Goal: Task Accomplishment & Management: Manage account settings

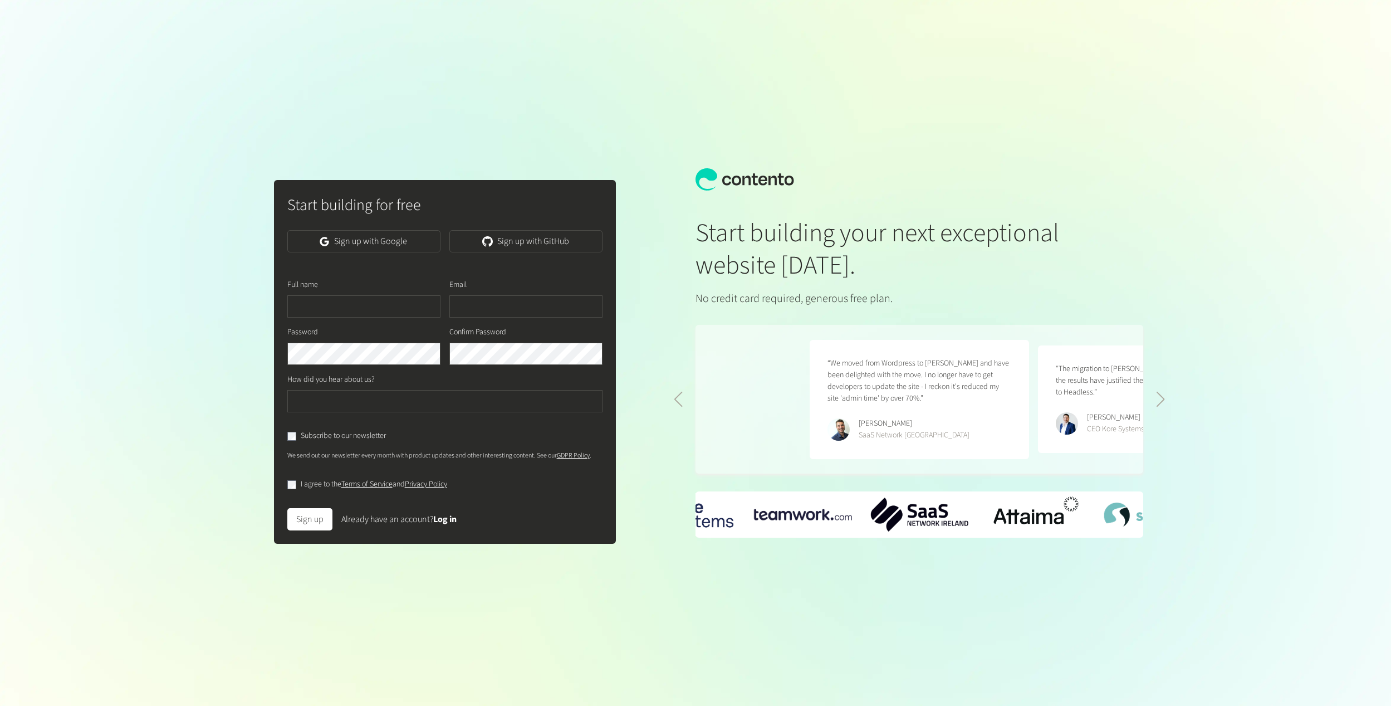
scroll to position [0, 457]
click at [341, 241] on link "Sign up with Google" at bounding box center [363, 241] width 153 height 22
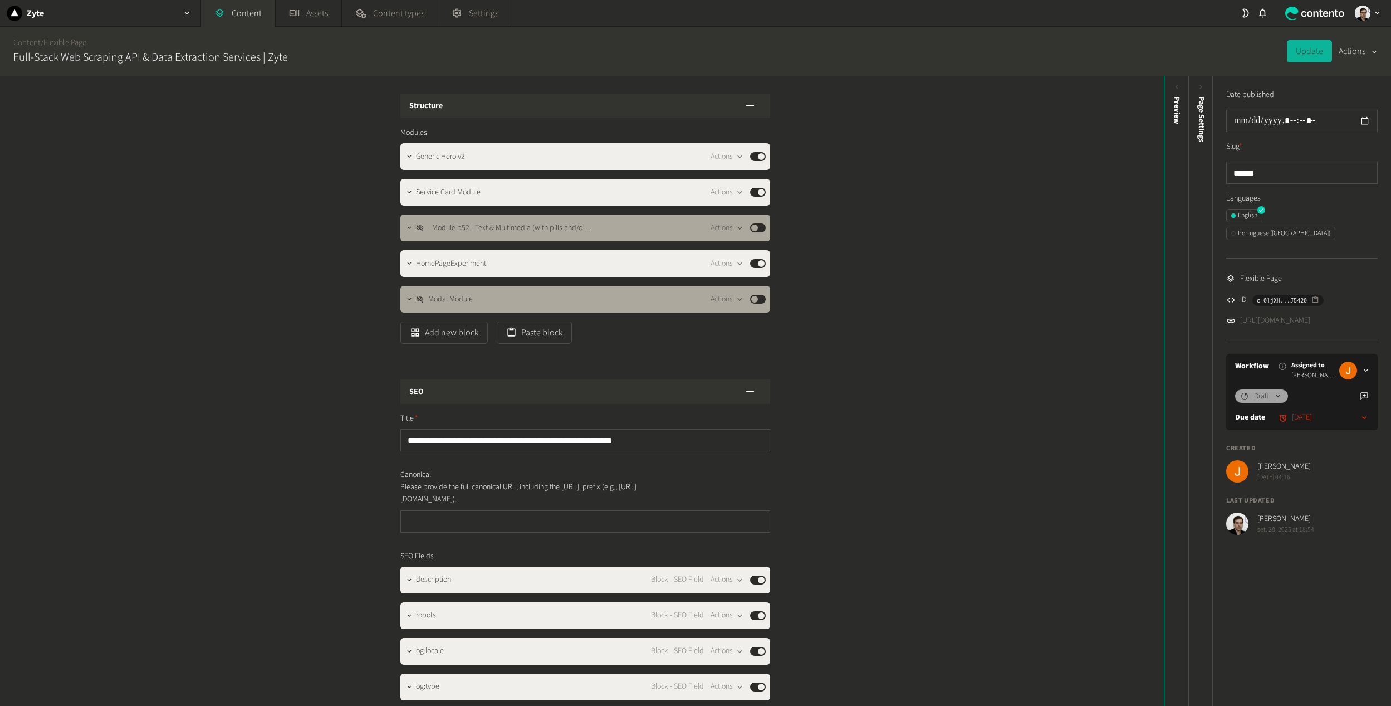
click at [1359, 54] on button "Actions" at bounding box center [1358, 51] width 39 height 22
click at [1350, 76] on button "Duplicate" at bounding box center [1350, 80] width 52 height 21
click at [756, 231] on button "Published" at bounding box center [758, 227] width 16 height 9
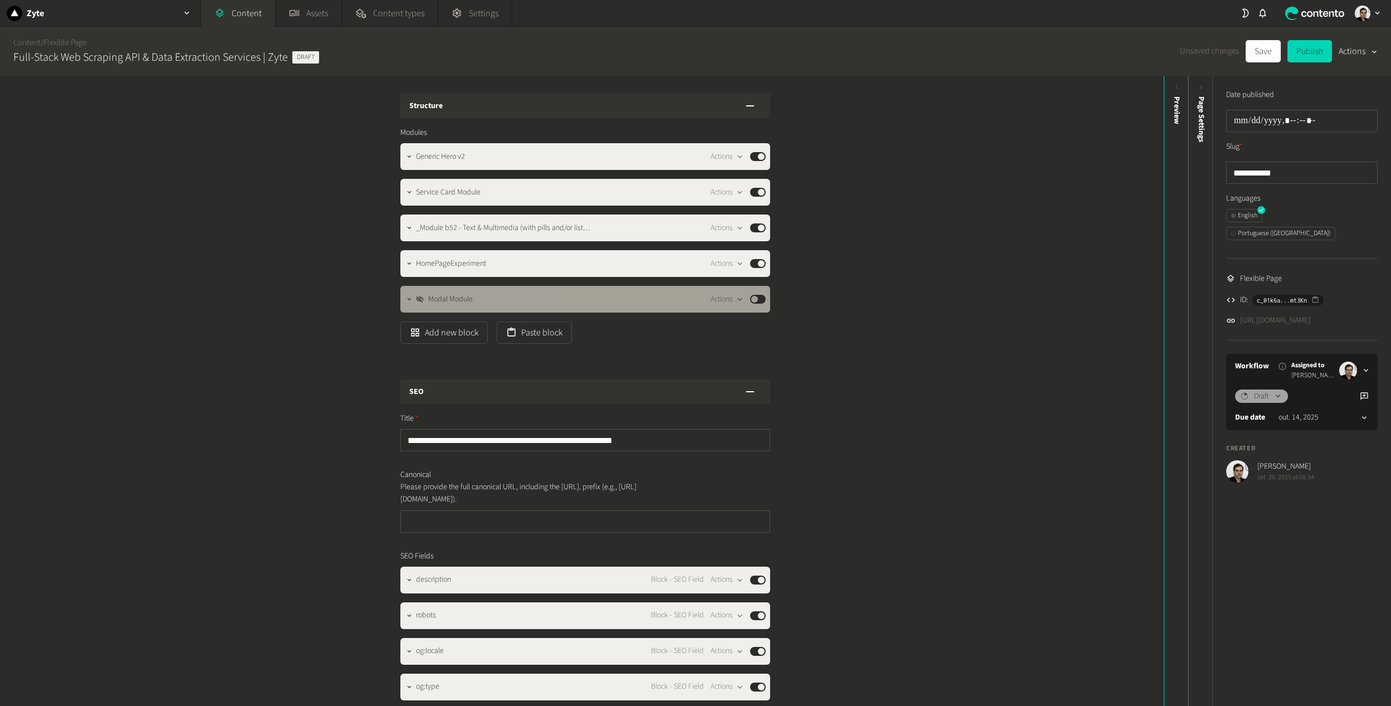
click at [756, 304] on div "Actions Published" at bounding box center [738, 298] width 55 height 13
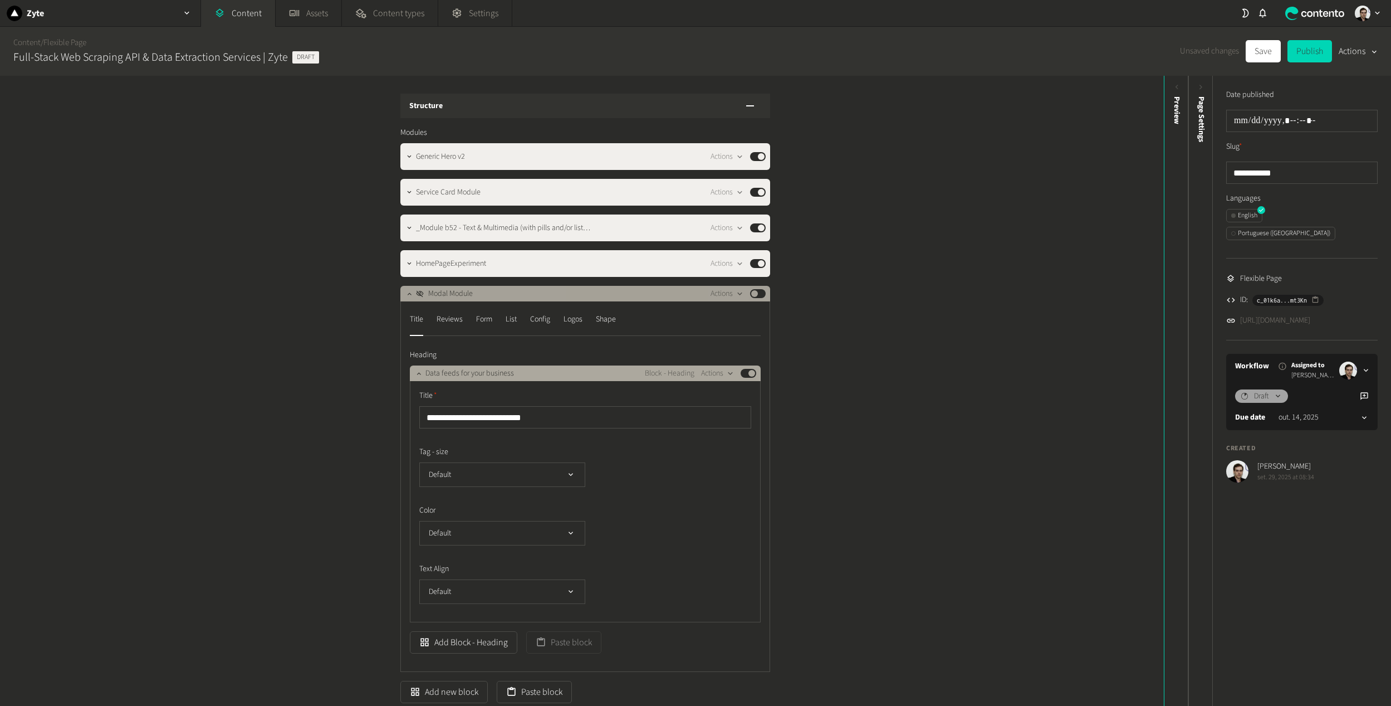
click at [754, 293] on button "Published" at bounding box center [758, 293] width 16 height 9
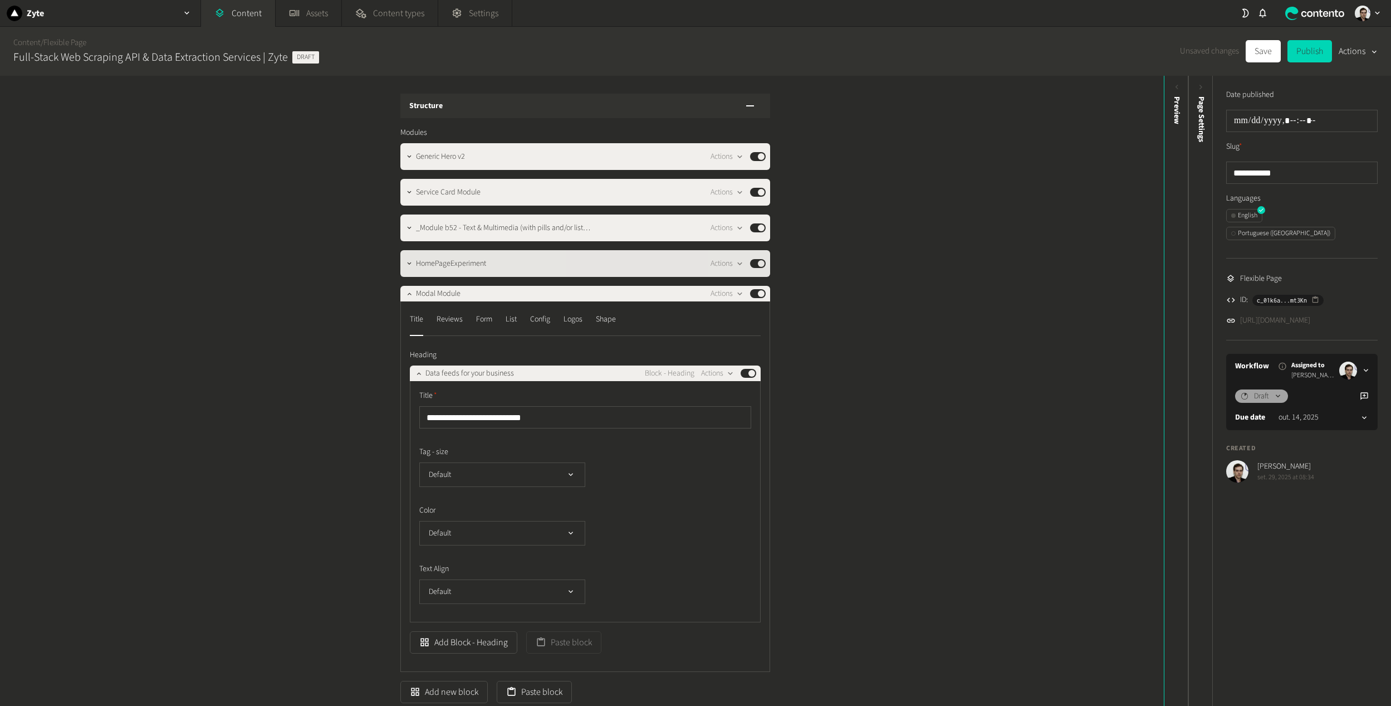
click at [753, 261] on button "Published" at bounding box center [758, 263] width 16 height 9
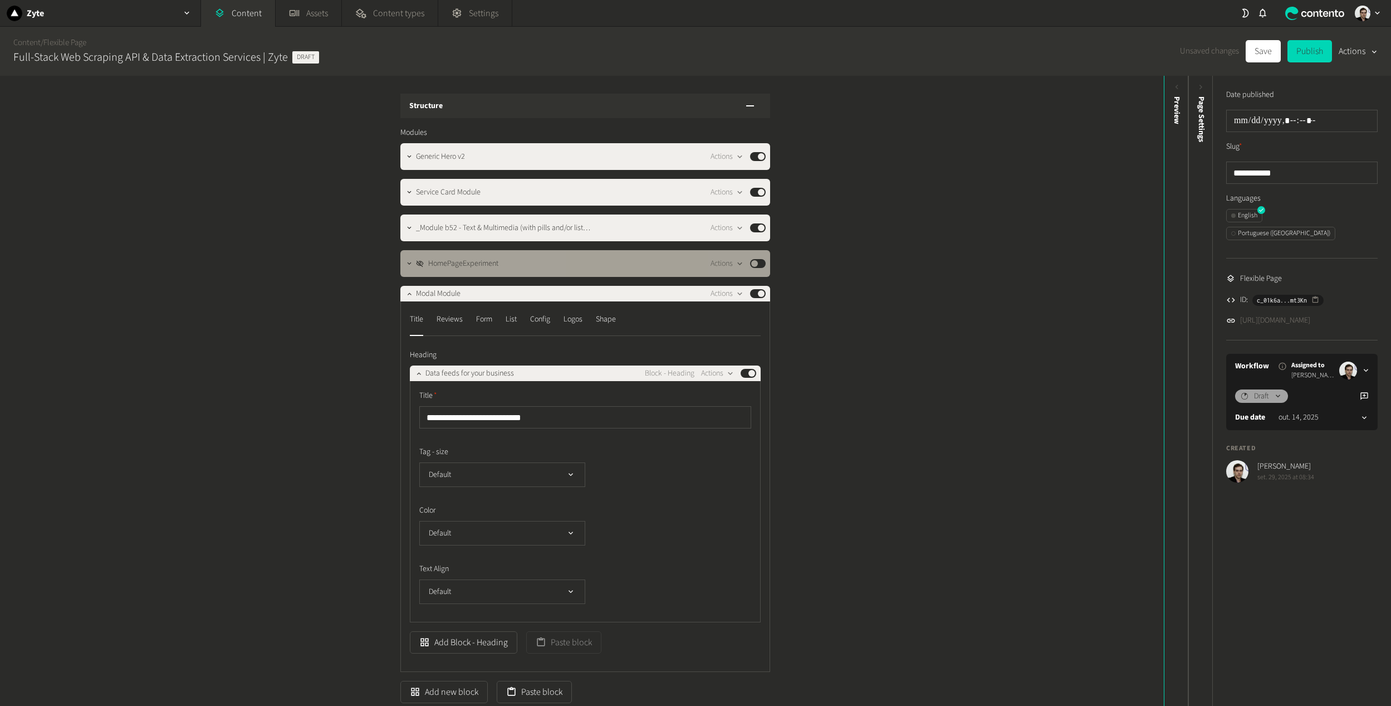
click at [753, 261] on button "Published" at bounding box center [758, 263] width 16 height 9
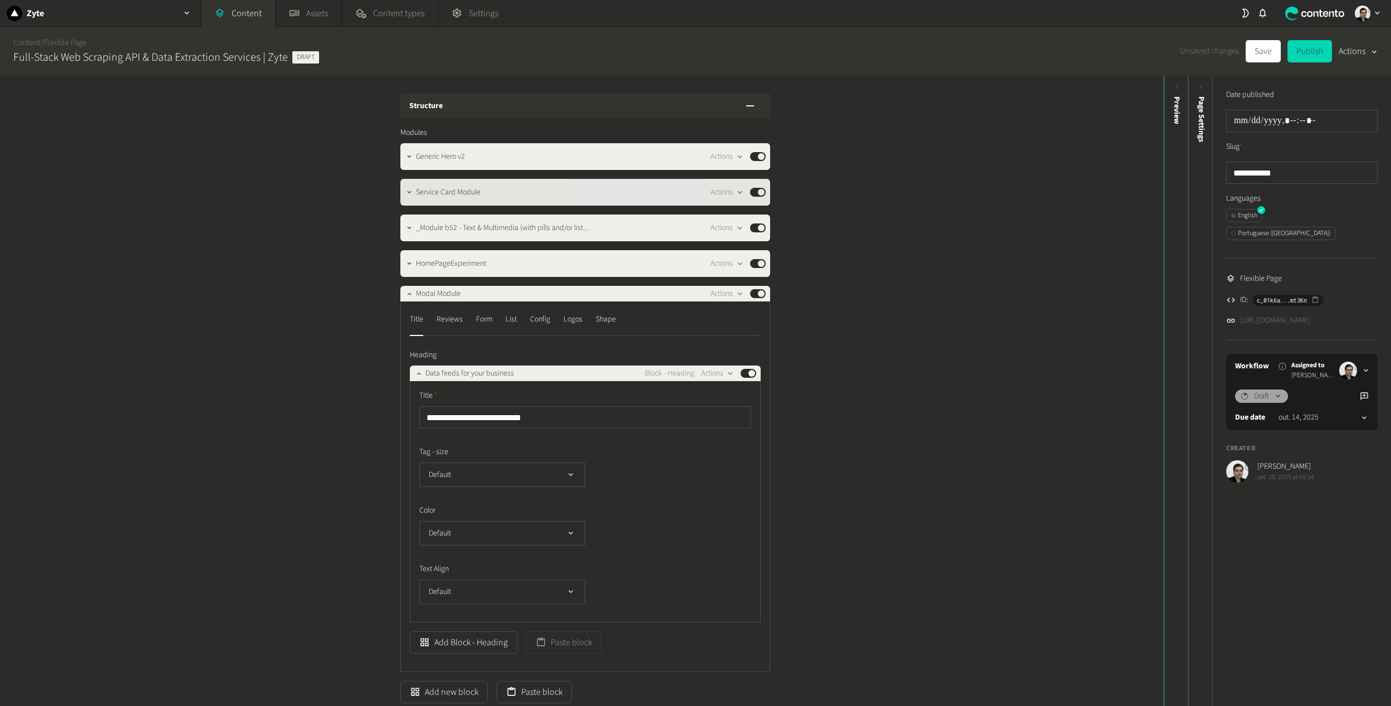
click at [756, 189] on button "Published" at bounding box center [758, 192] width 16 height 9
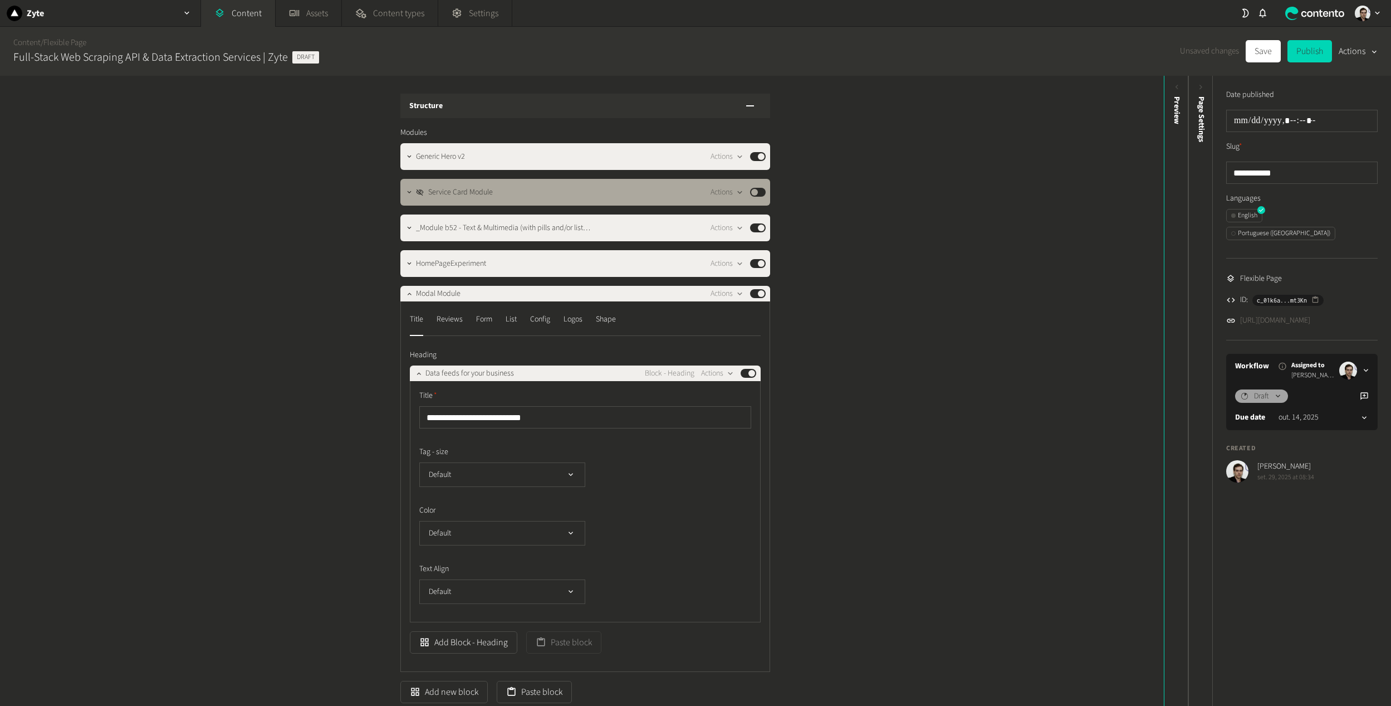
click at [849, 222] on div "**********" at bounding box center [582, 391] width 1164 height 630
click at [1258, 47] on button "Save" at bounding box center [1263, 51] width 35 height 22
click at [409, 224] on icon "button" at bounding box center [410, 228] width 8 height 8
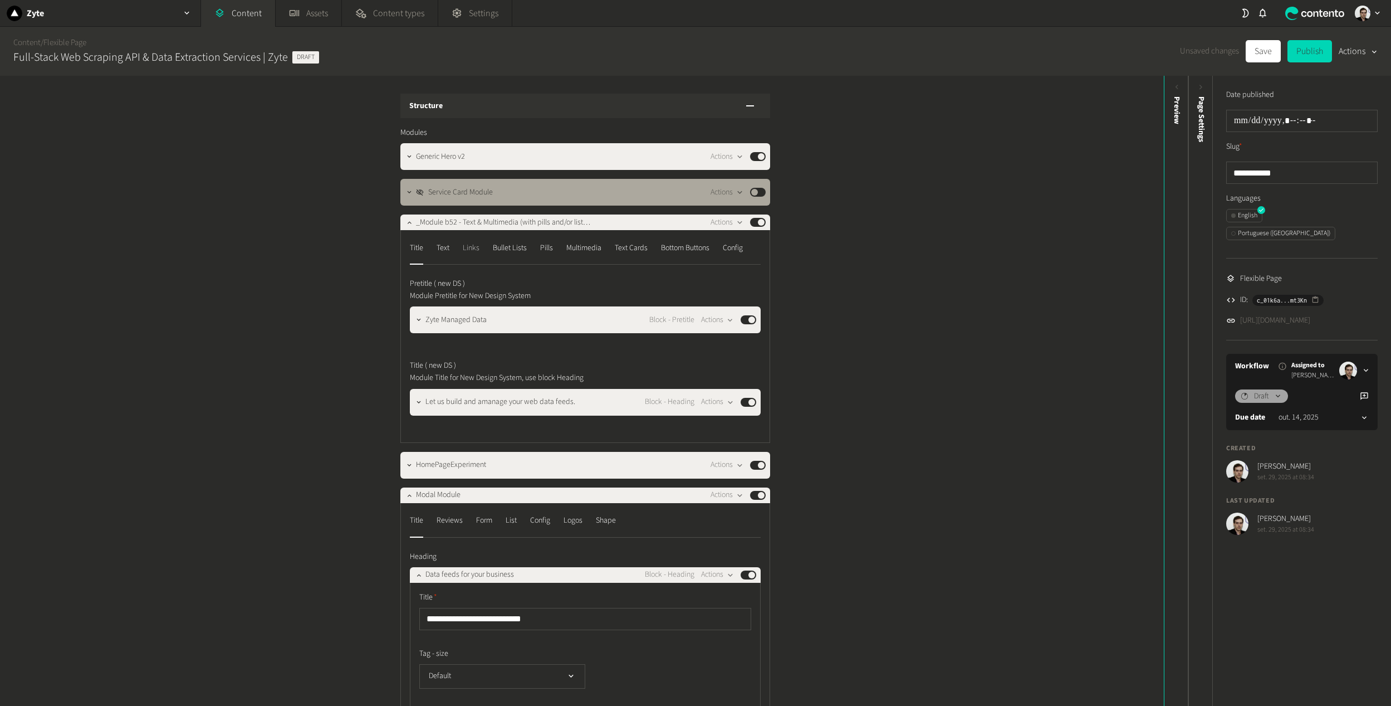
click at [473, 254] on div "Links" at bounding box center [471, 248] width 17 height 18
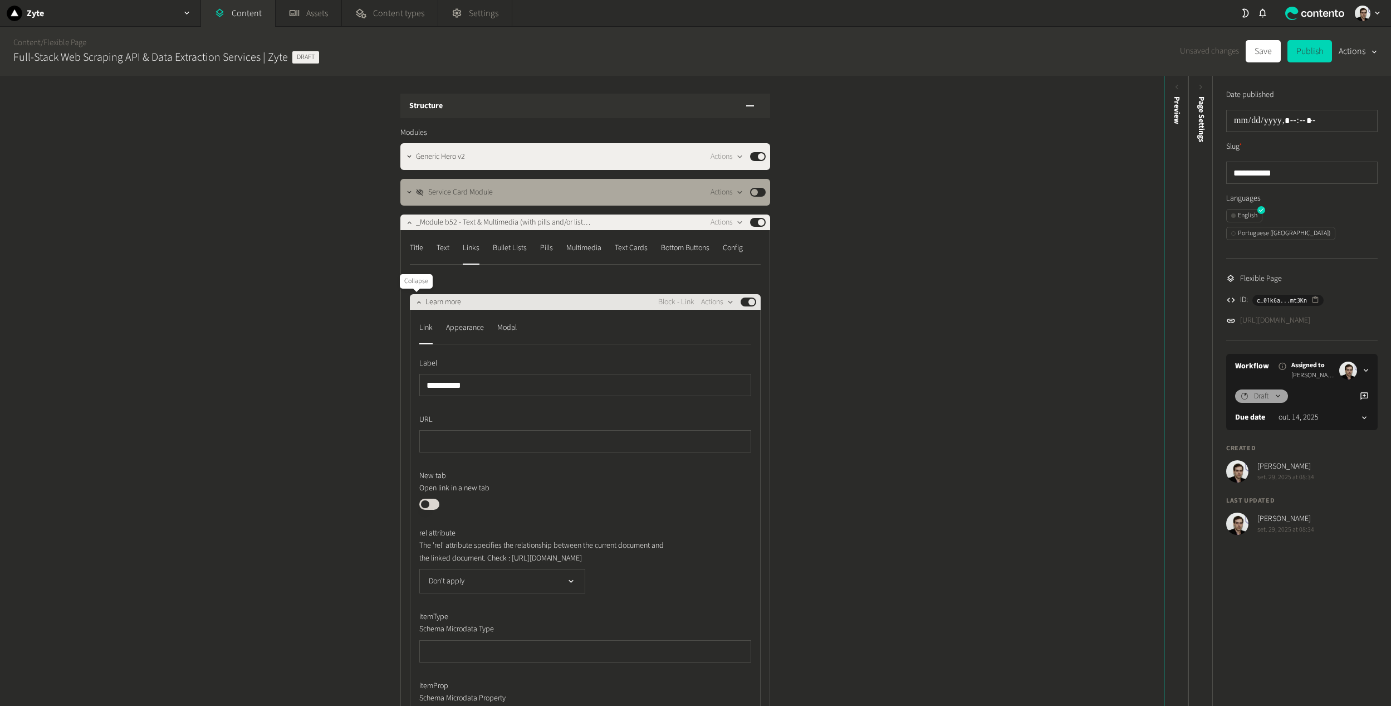
click at [415, 304] on icon "button" at bounding box center [419, 302] width 8 height 8
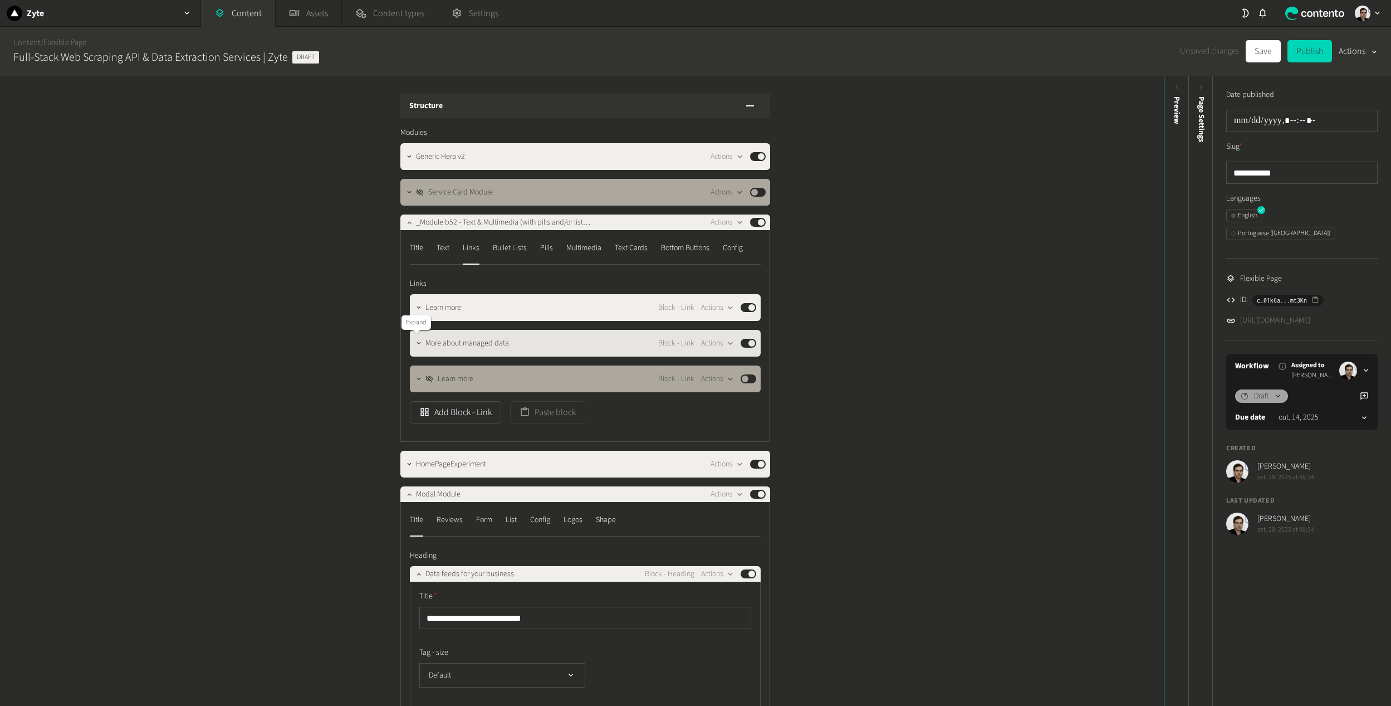
click at [415, 339] on icon "button" at bounding box center [419, 343] width 8 height 8
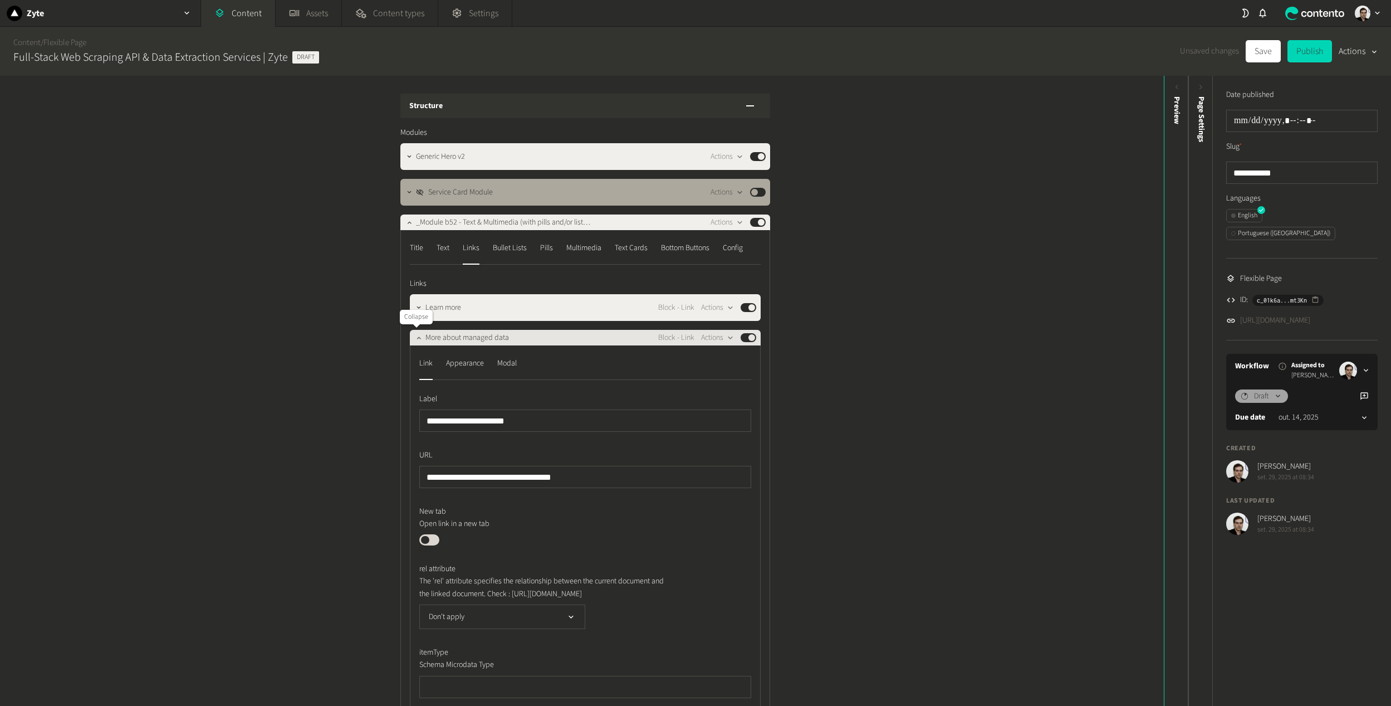
click at [412, 336] on button "button" at bounding box center [418, 336] width 13 height 13
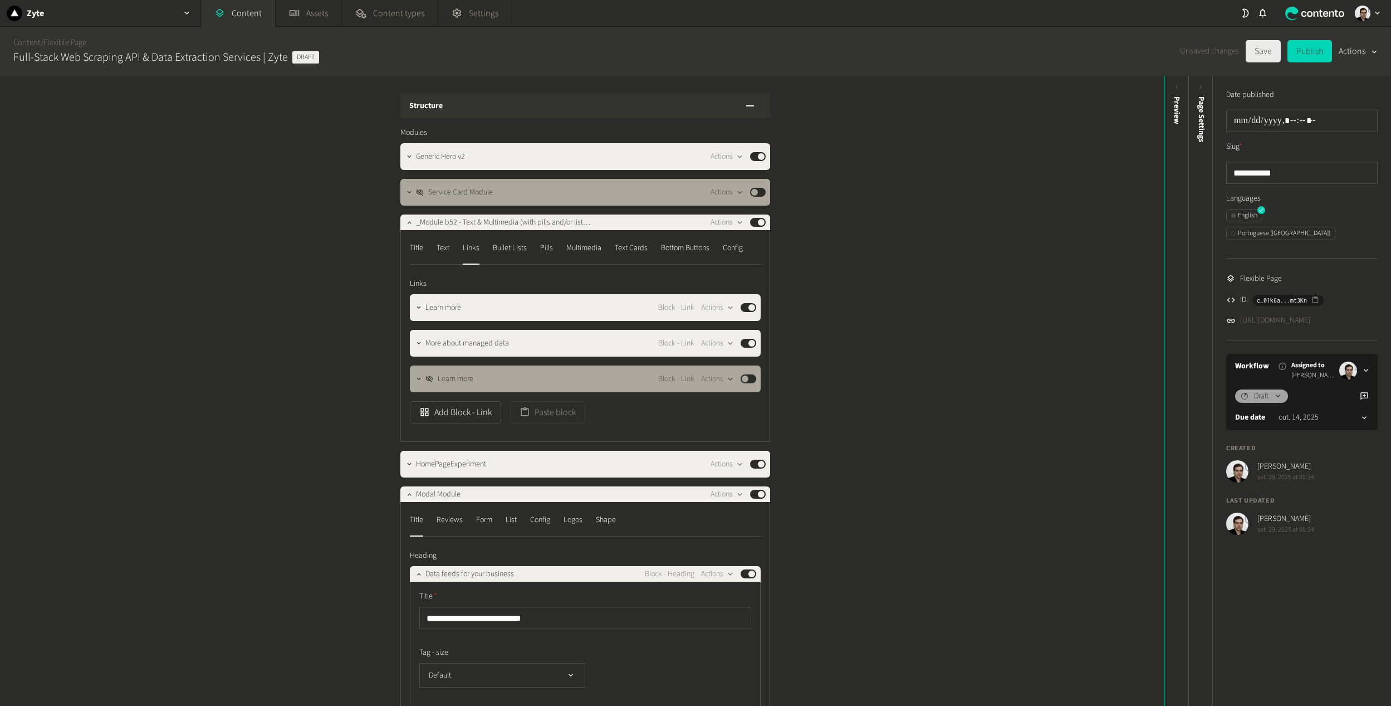
click at [1258, 52] on button "Save" at bounding box center [1263, 51] width 35 height 22
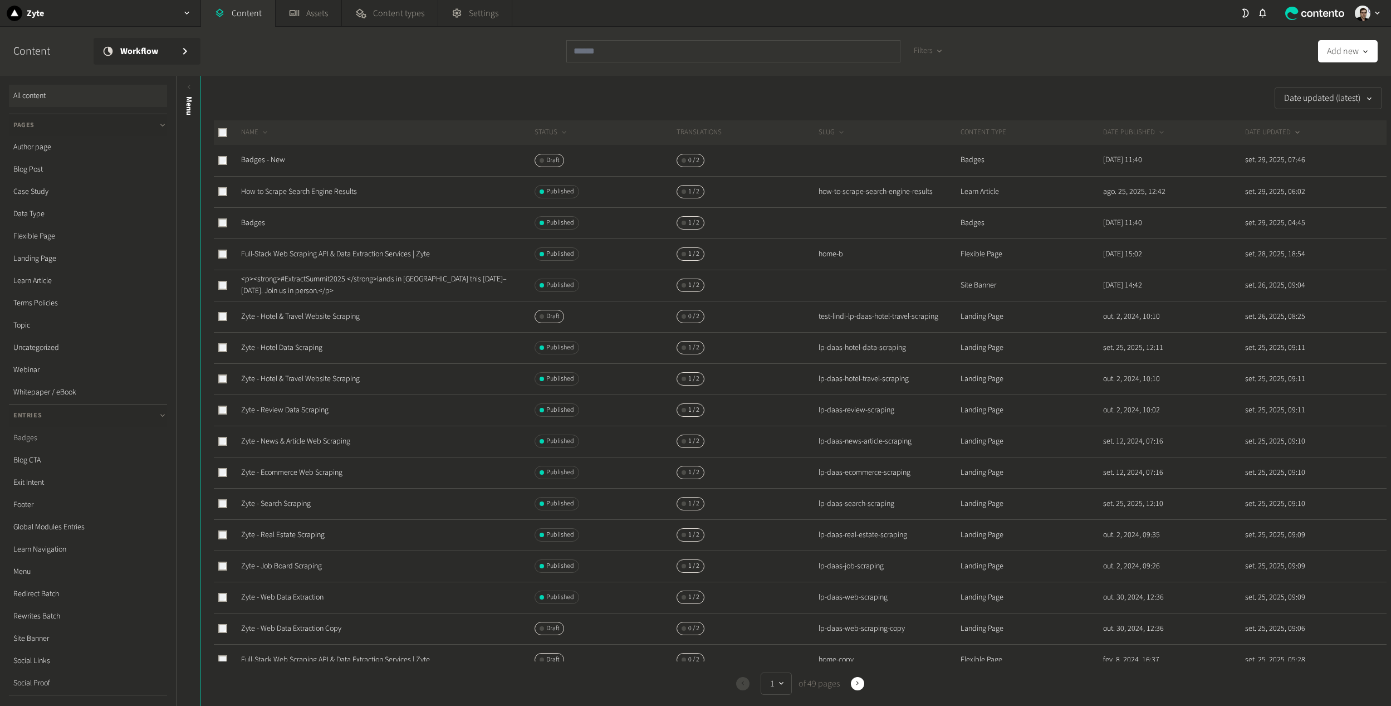
click at [30, 438] on link "Badges" at bounding box center [88, 438] width 158 height 22
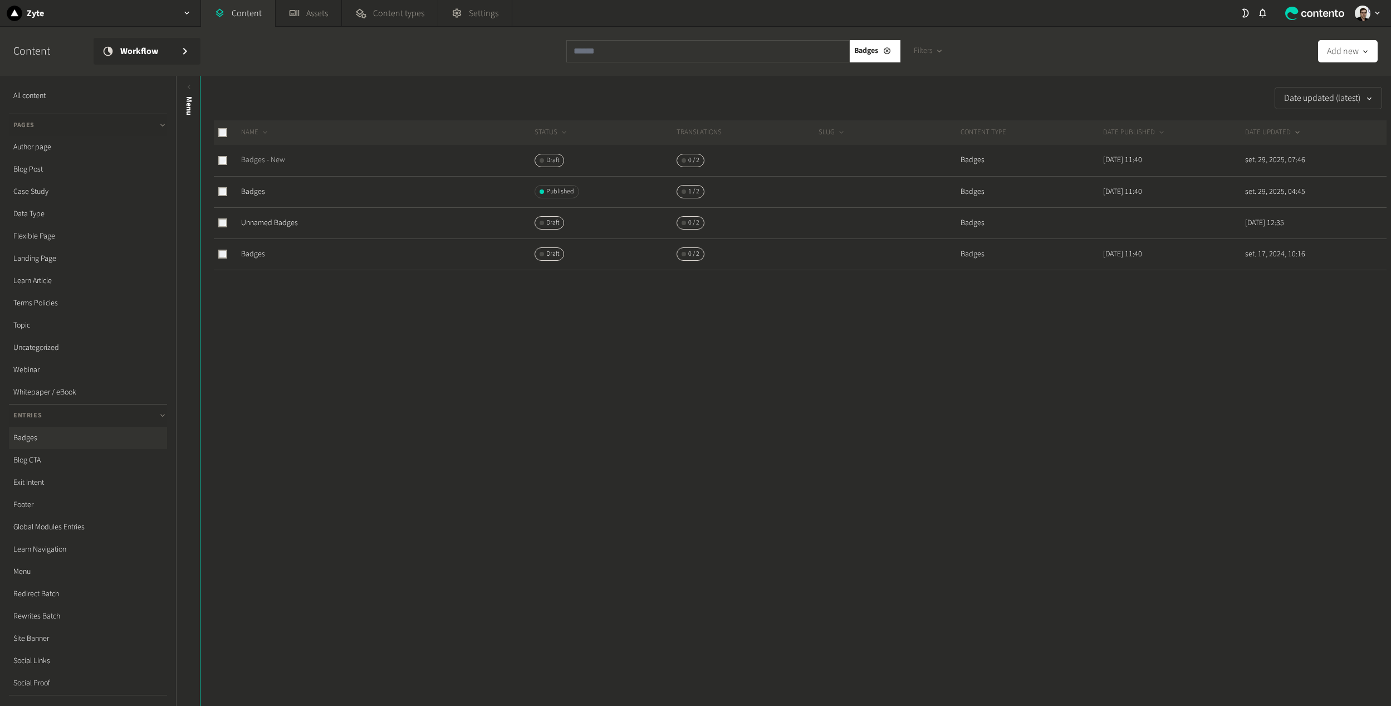
click at [262, 162] on link "Badges - New" at bounding box center [263, 159] width 44 height 11
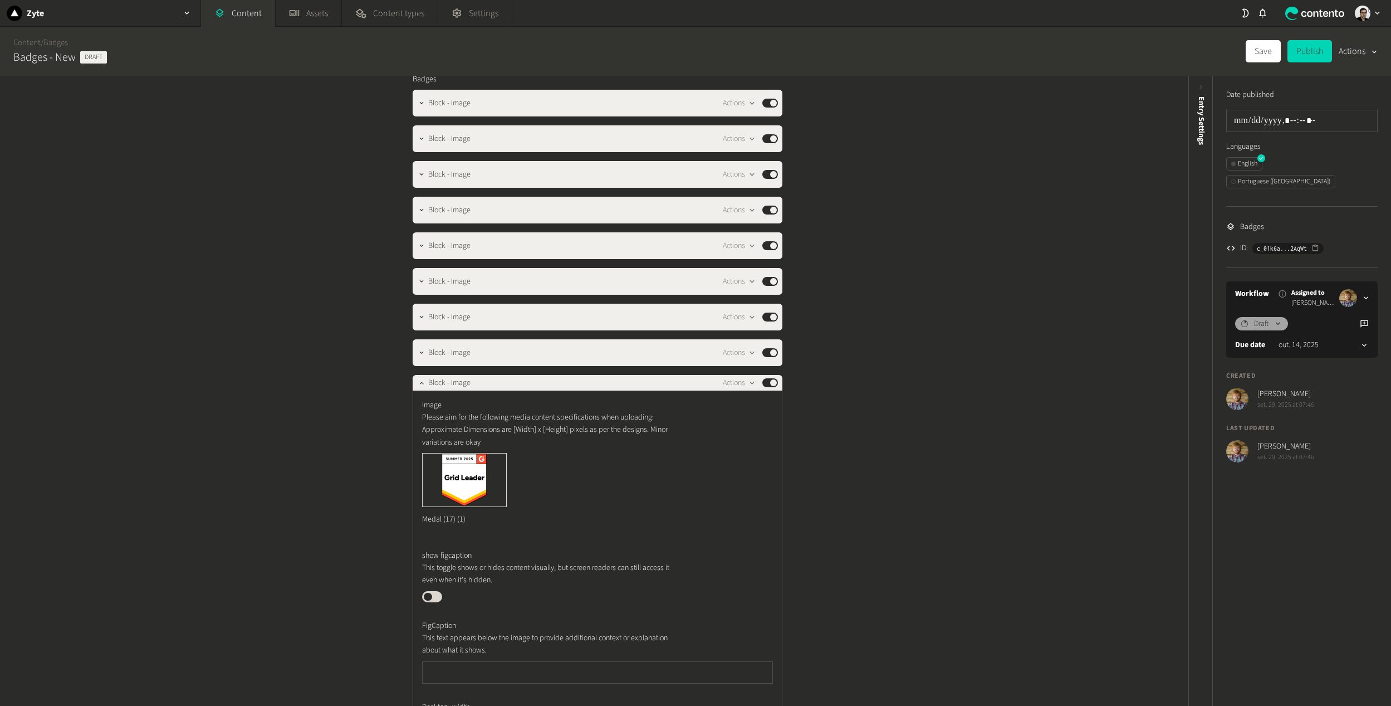
scroll to position [56, 0]
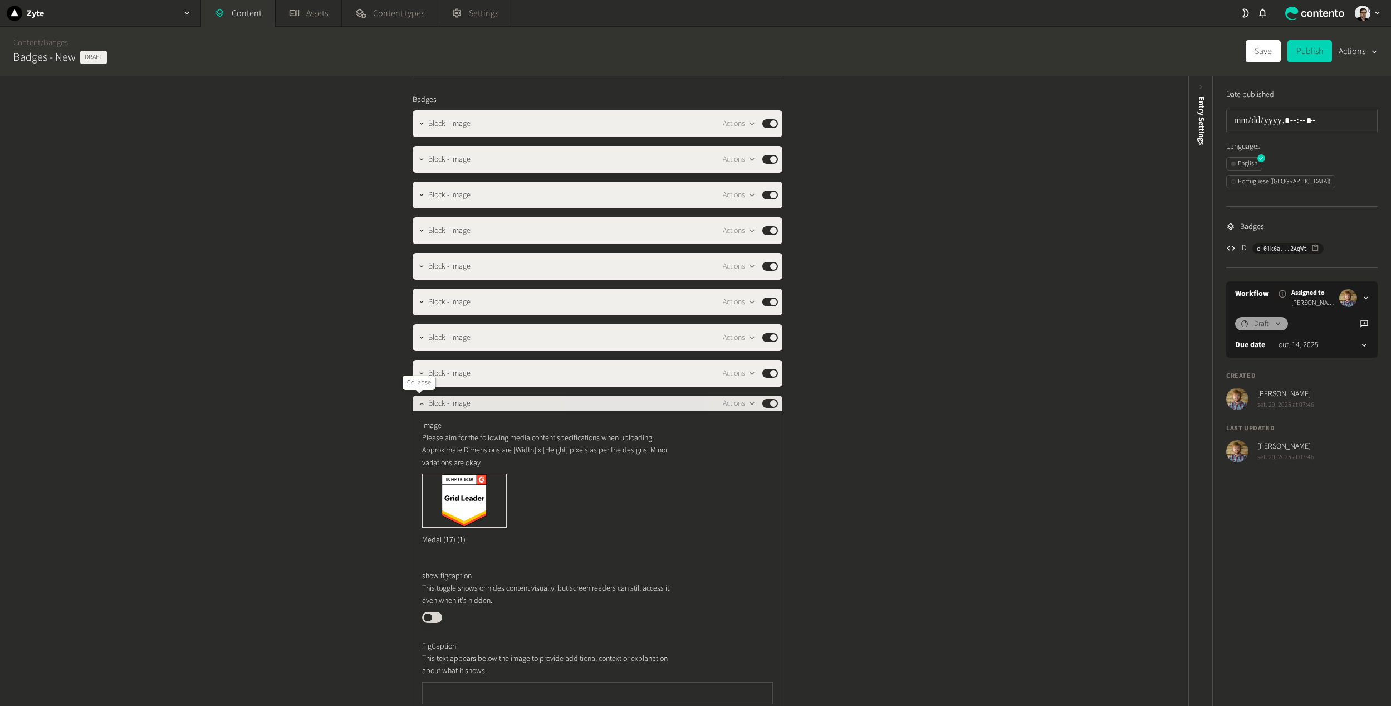
click at [418, 401] on icon "button" at bounding box center [422, 403] width 8 height 8
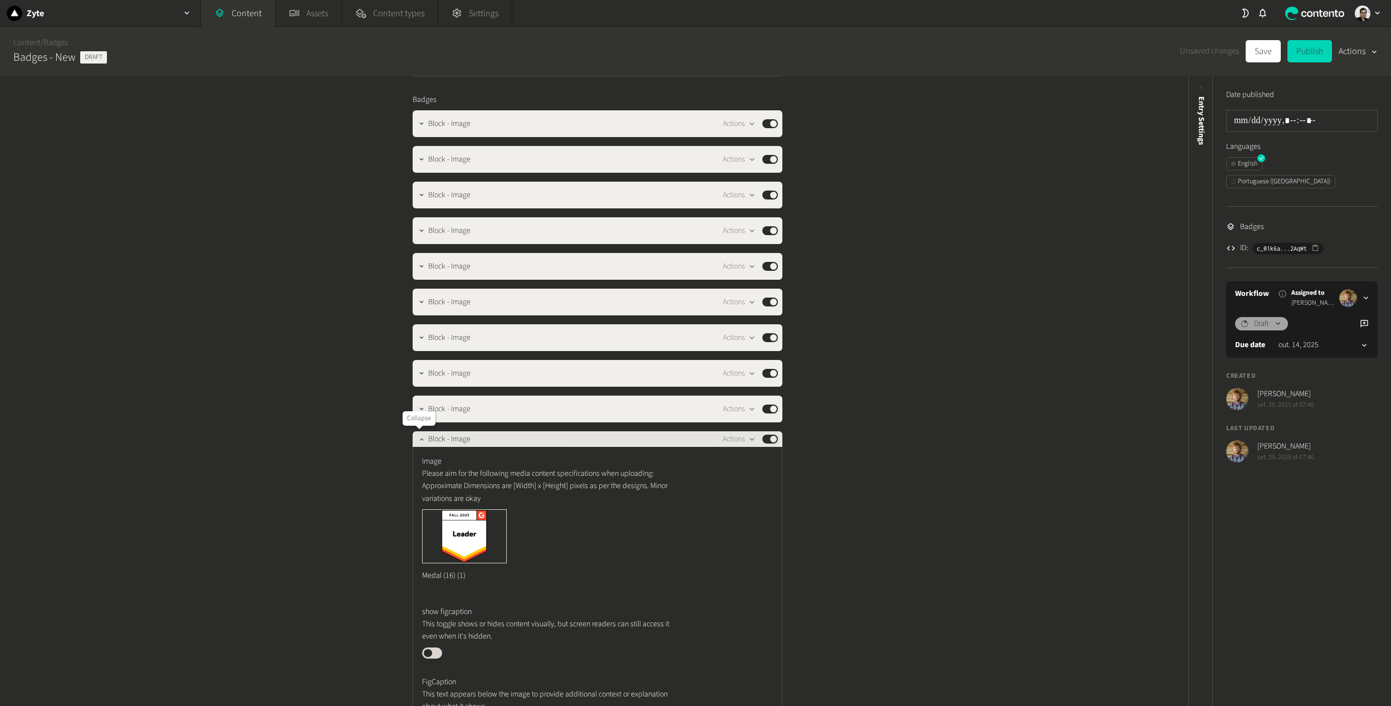
click at [418, 441] on icon "button" at bounding box center [422, 439] width 8 height 8
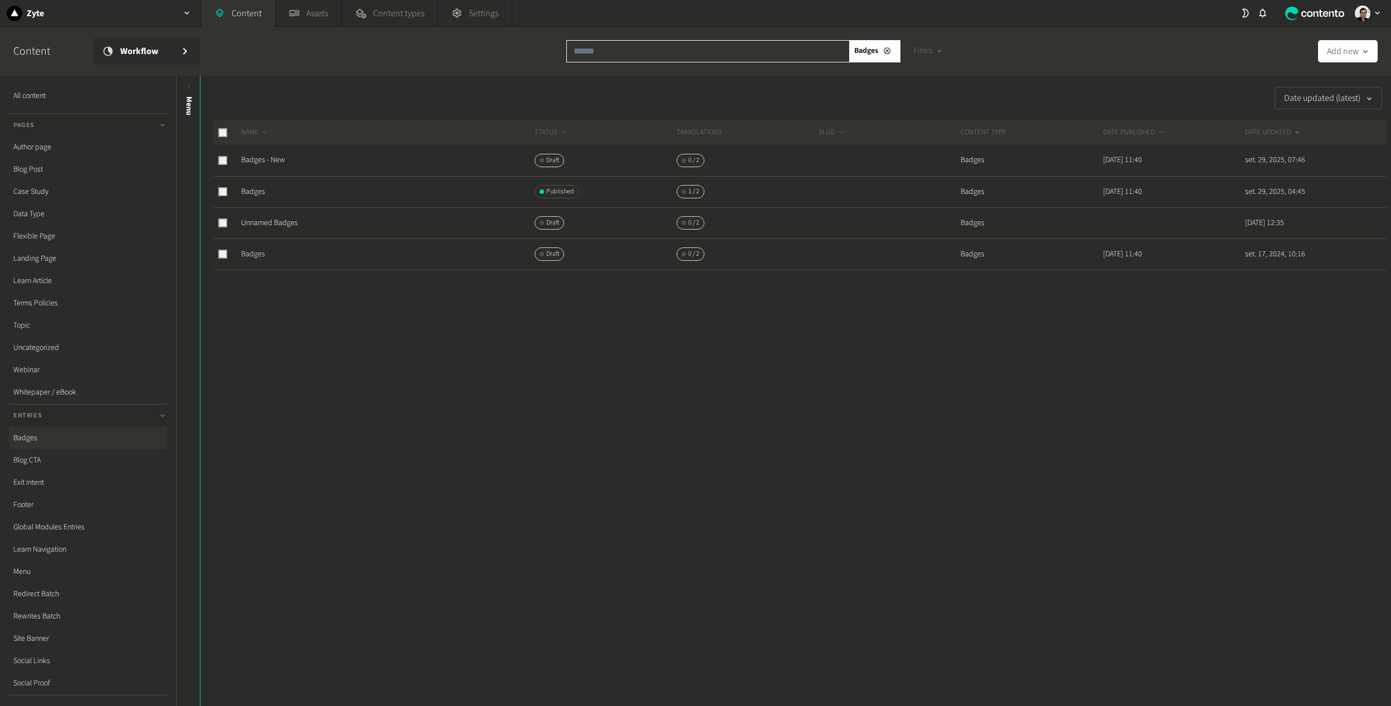
click at [611, 43] on input "text" at bounding box center [709, 51] width 284 height 22
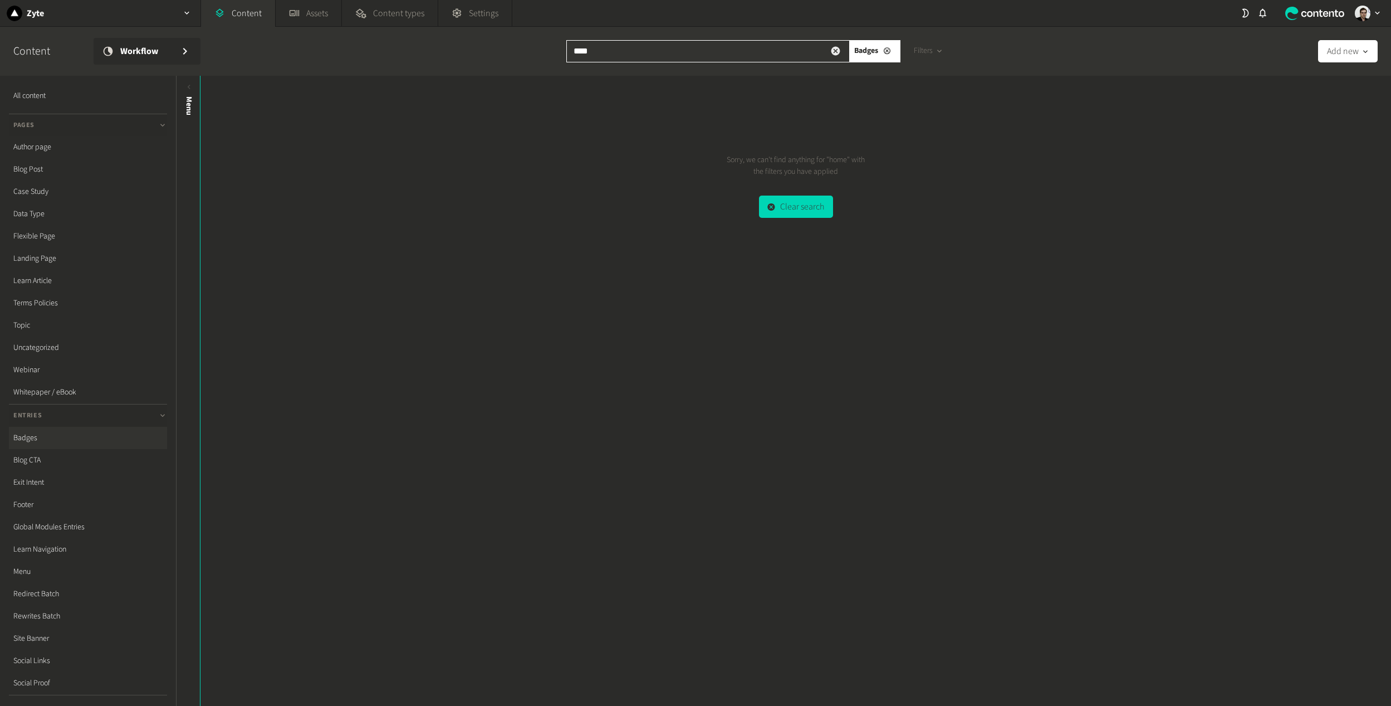
type input "****"
click at [835, 50] on icon "button" at bounding box center [836, 51] width 11 height 11
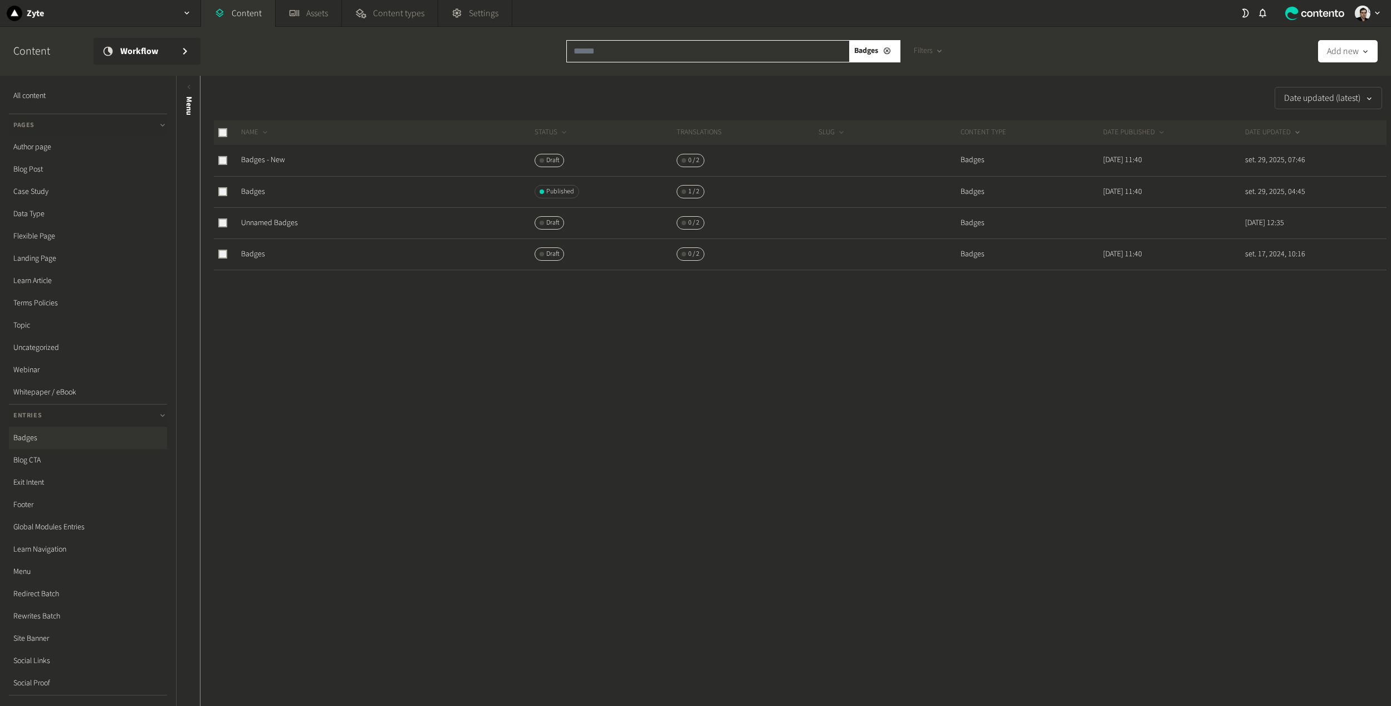
click at [637, 53] on input "text" at bounding box center [709, 51] width 284 height 22
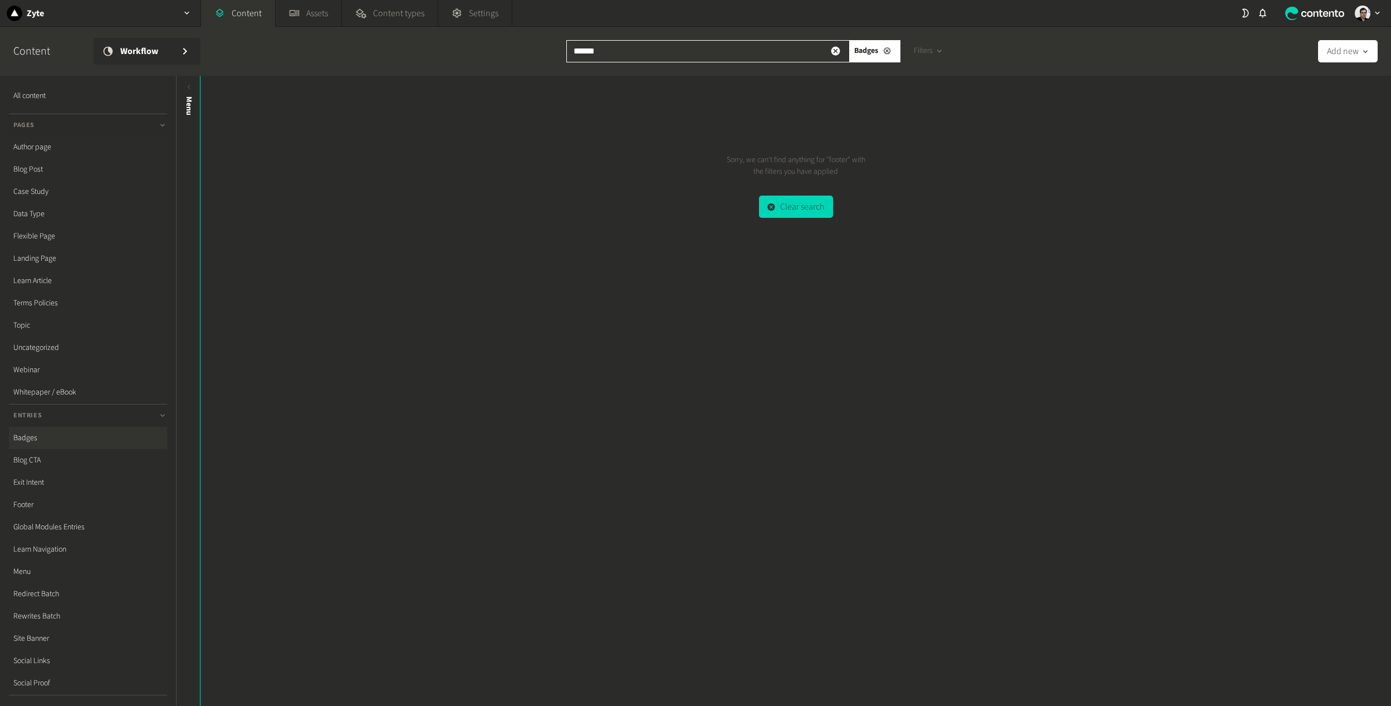
drag, startPoint x: 633, startPoint y: 47, endPoint x: 485, endPoint y: 48, distance: 147.6
click at [485, 48] on div "Content Workflow ****** Badges Filters Add new" at bounding box center [695, 51] width 1391 height 49
type input "******"
click at [887, 46] on button at bounding box center [887, 51] width 18 height 18
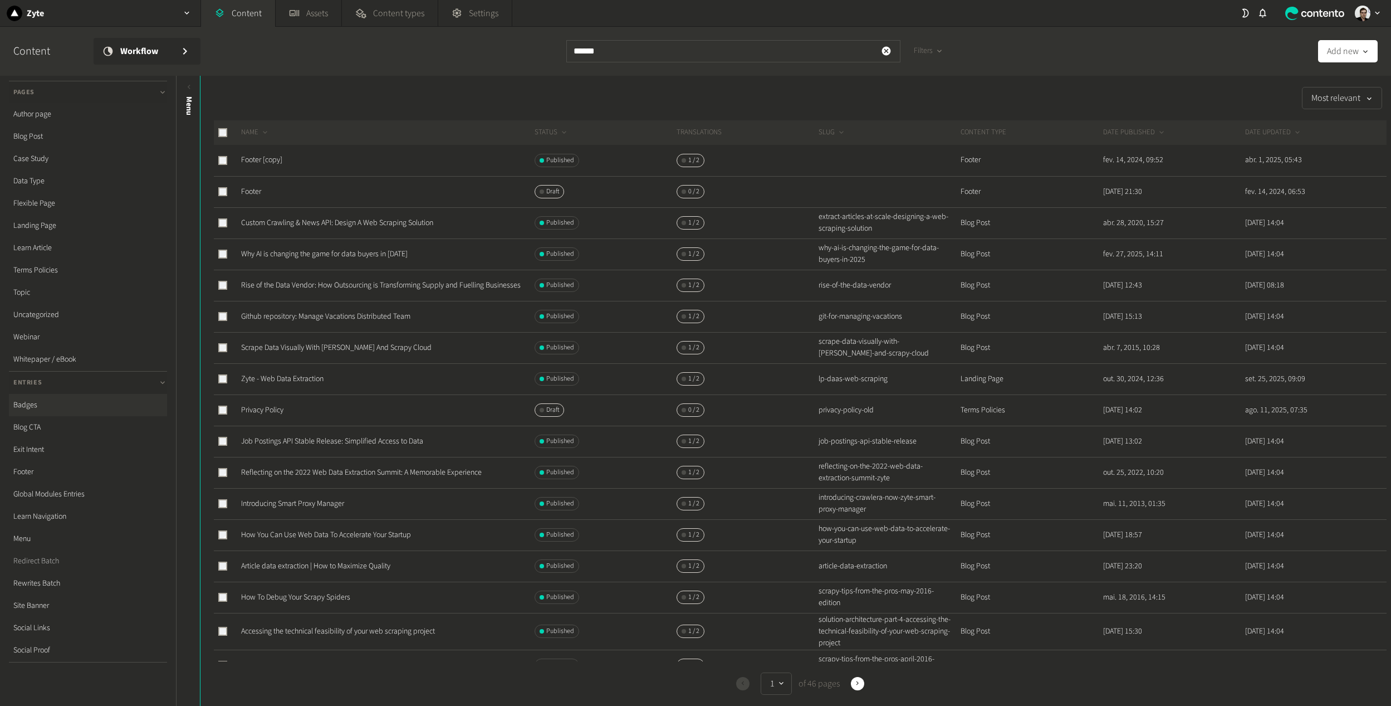
scroll to position [43, 0]
click at [254, 158] on link "Footer [copy]" at bounding box center [261, 159] width 41 height 11
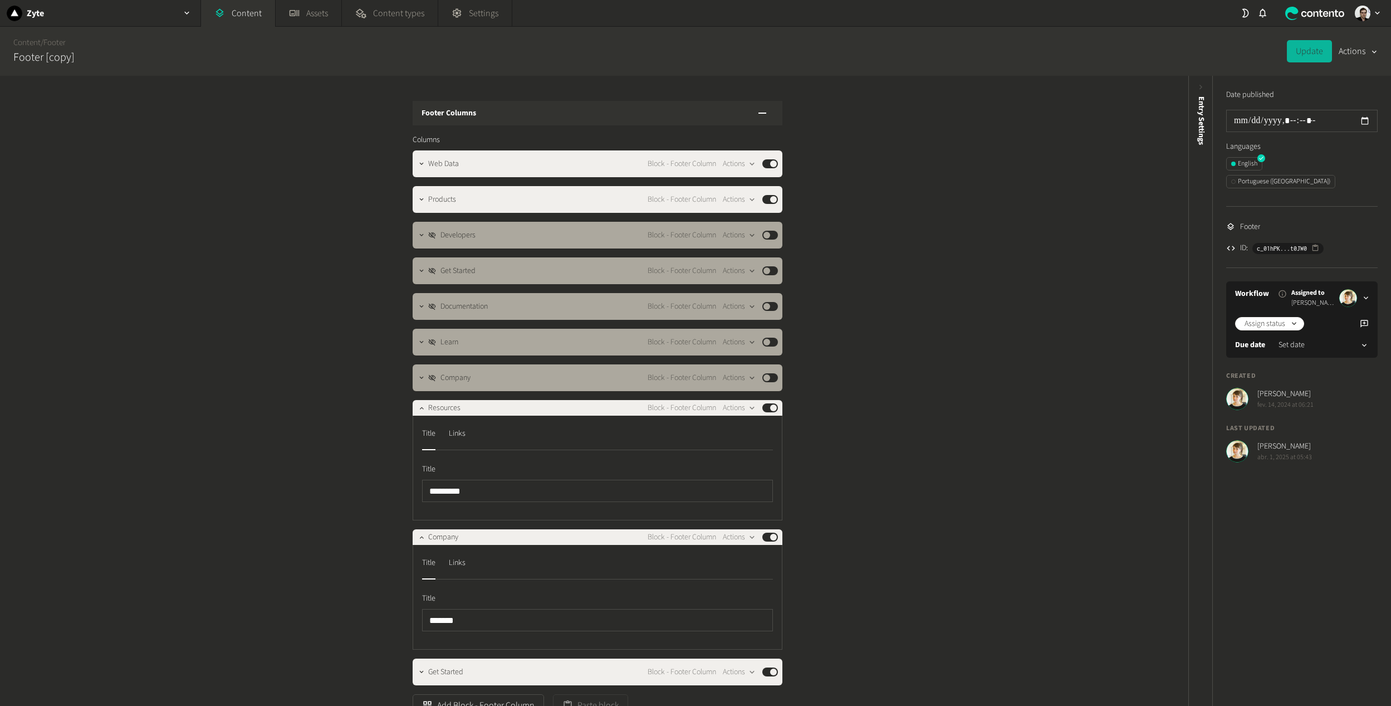
scroll to position [557, 0]
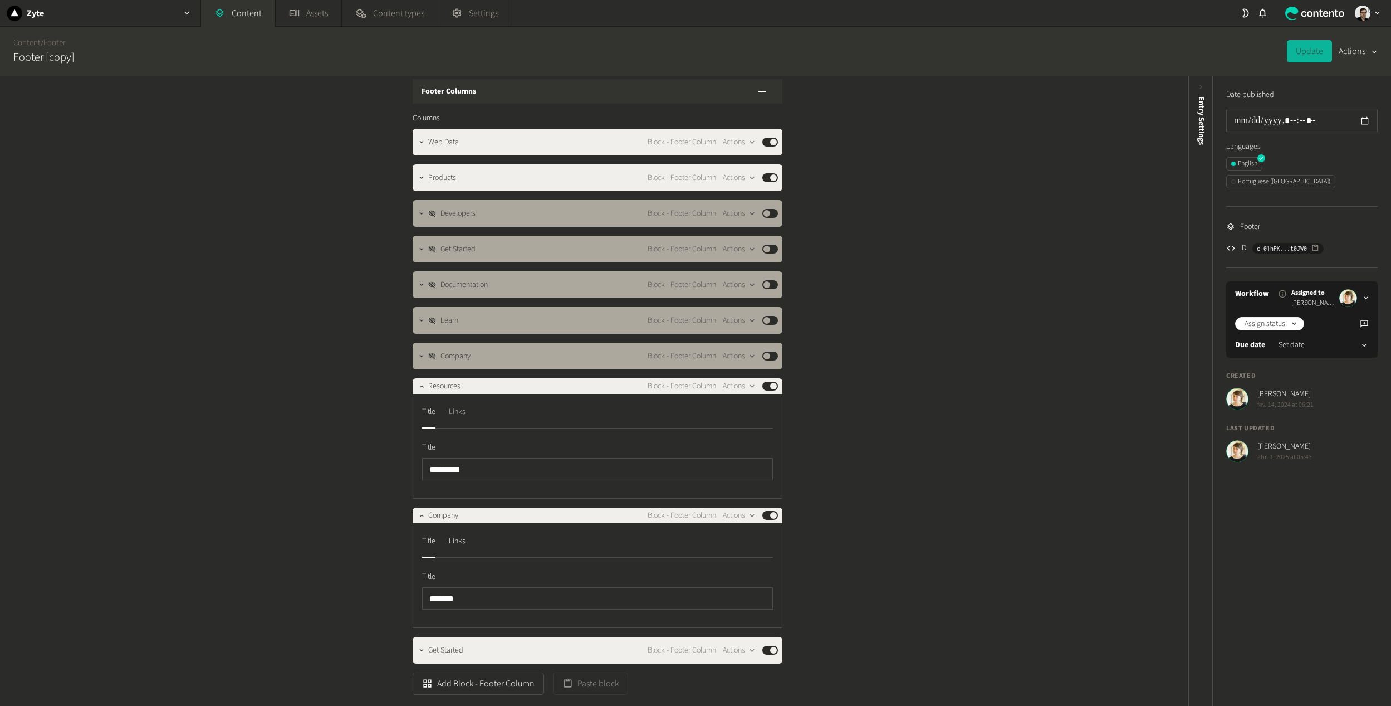
click at [464, 411] on div "Links" at bounding box center [457, 412] width 17 height 18
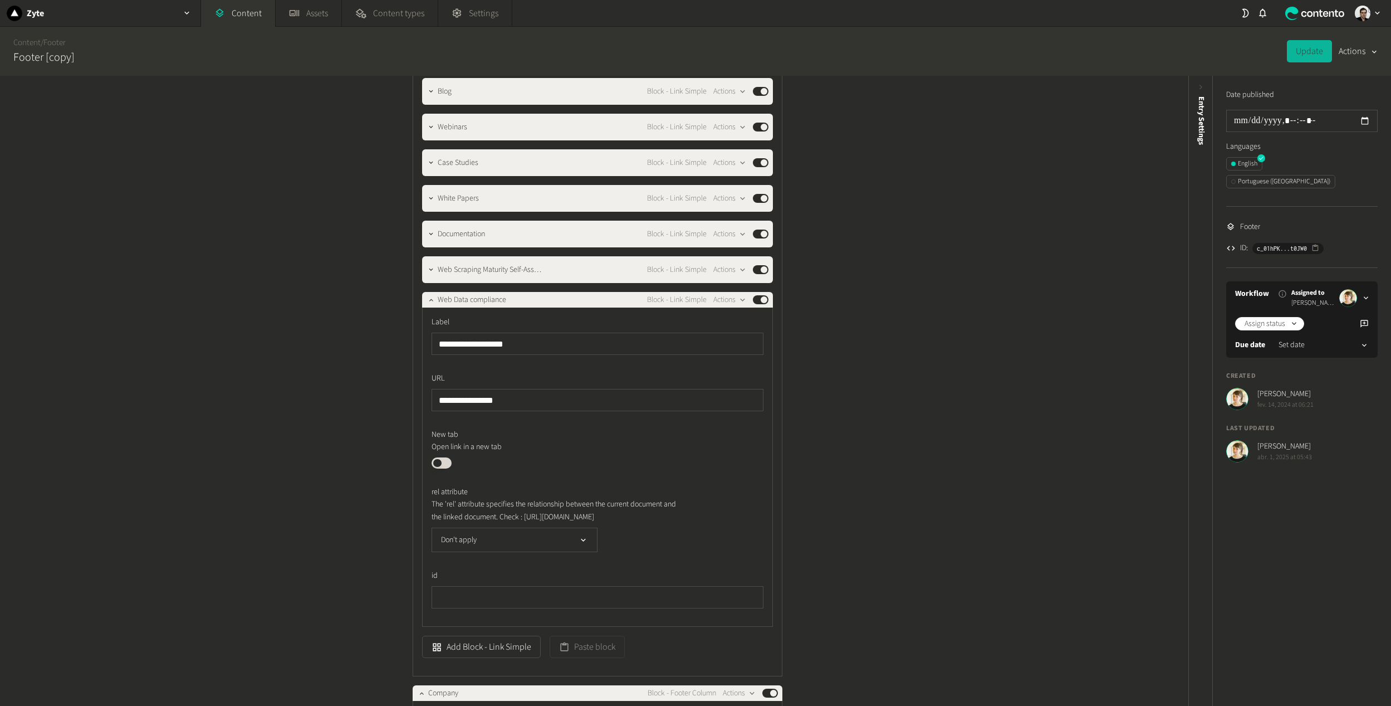
scroll to position [947, 0]
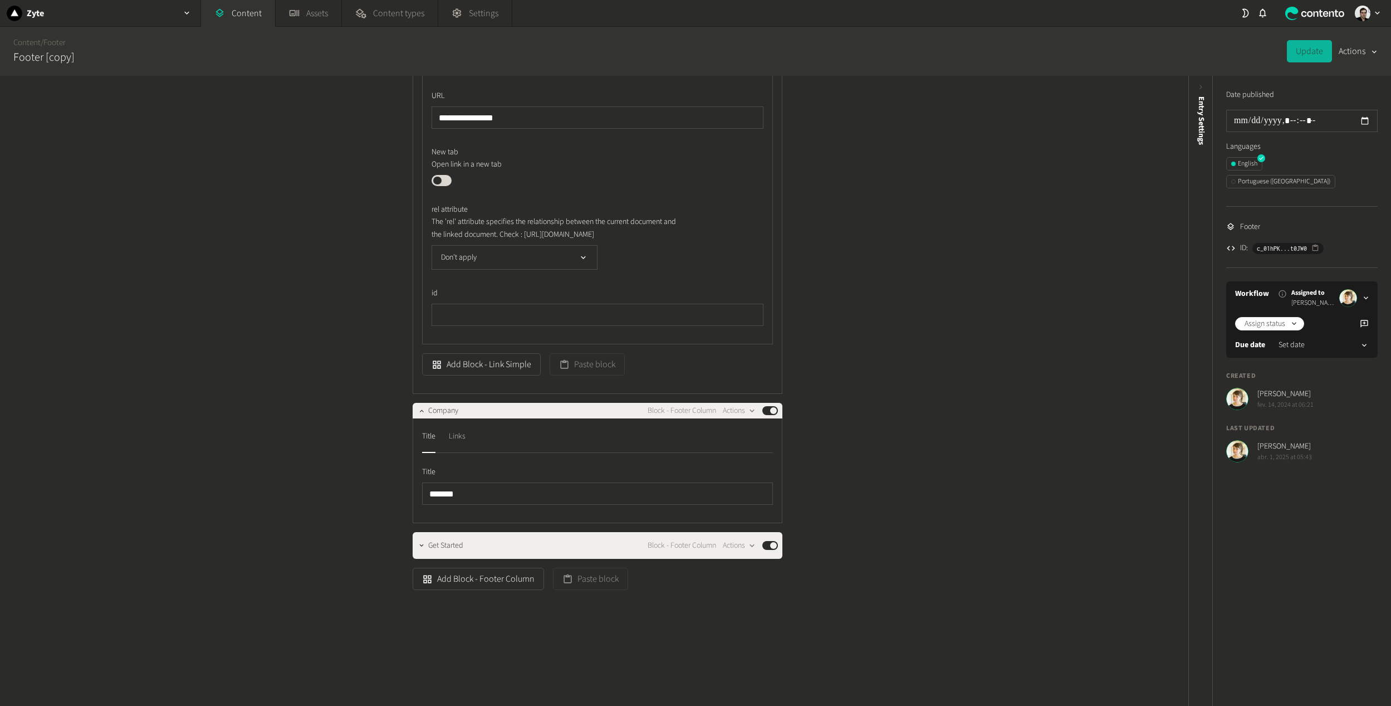
click at [458, 437] on div "Links" at bounding box center [457, 436] width 17 height 18
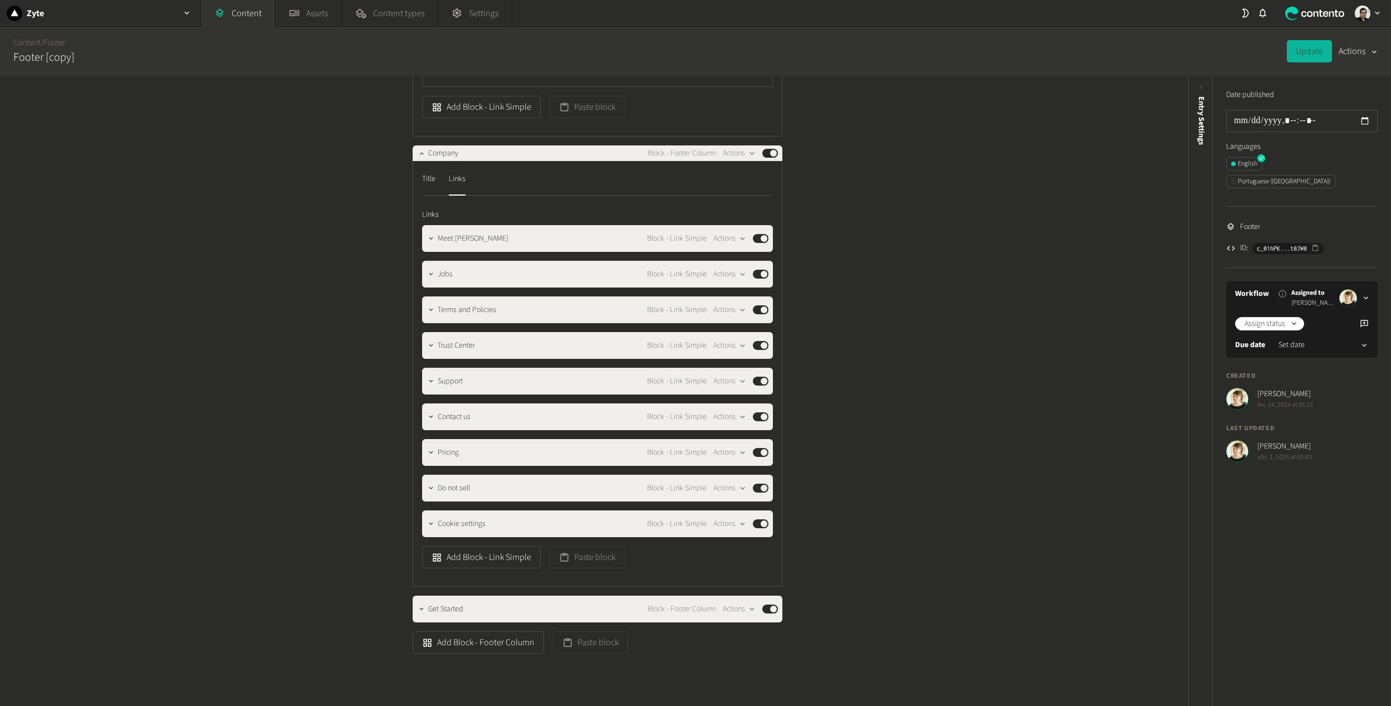
scroll to position [1553, 0]
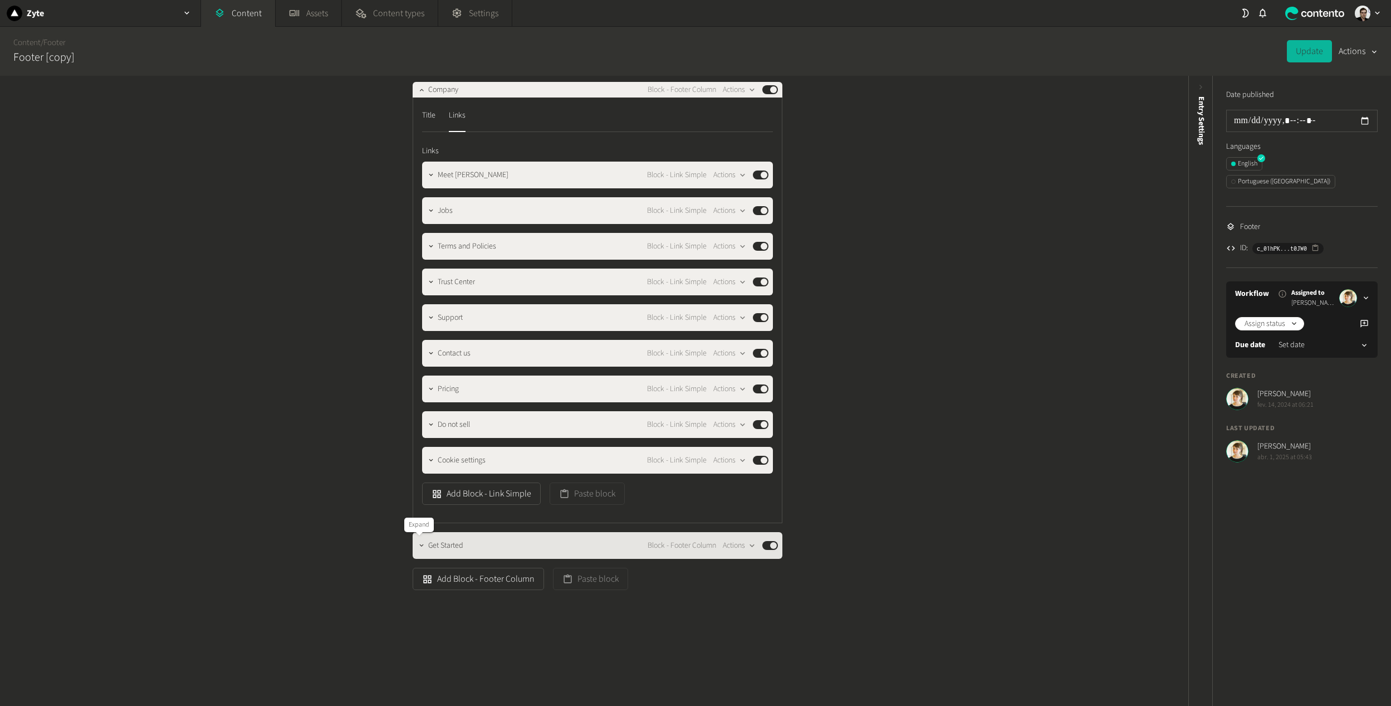
click at [420, 541] on icon "button" at bounding box center [422, 545] width 8 height 8
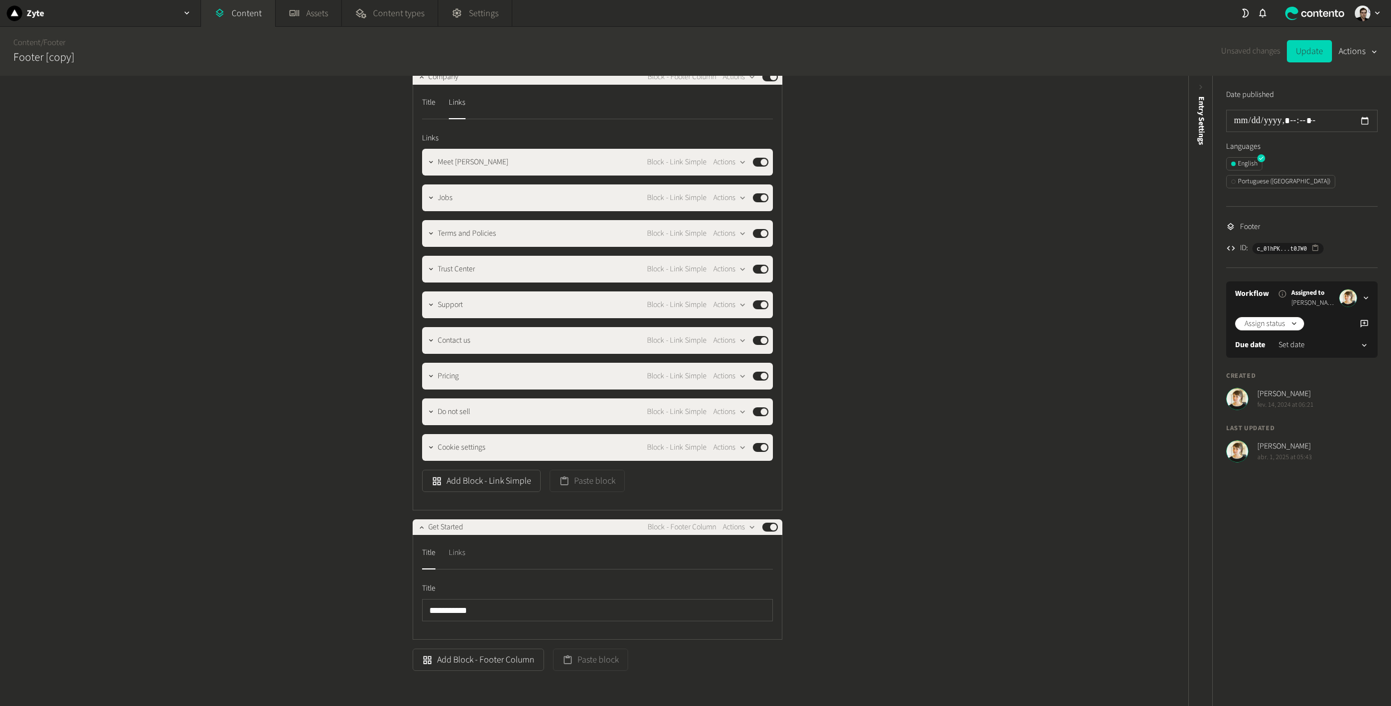
click at [454, 562] on div "Links" at bounding box center [457, 553] width 17 height 18
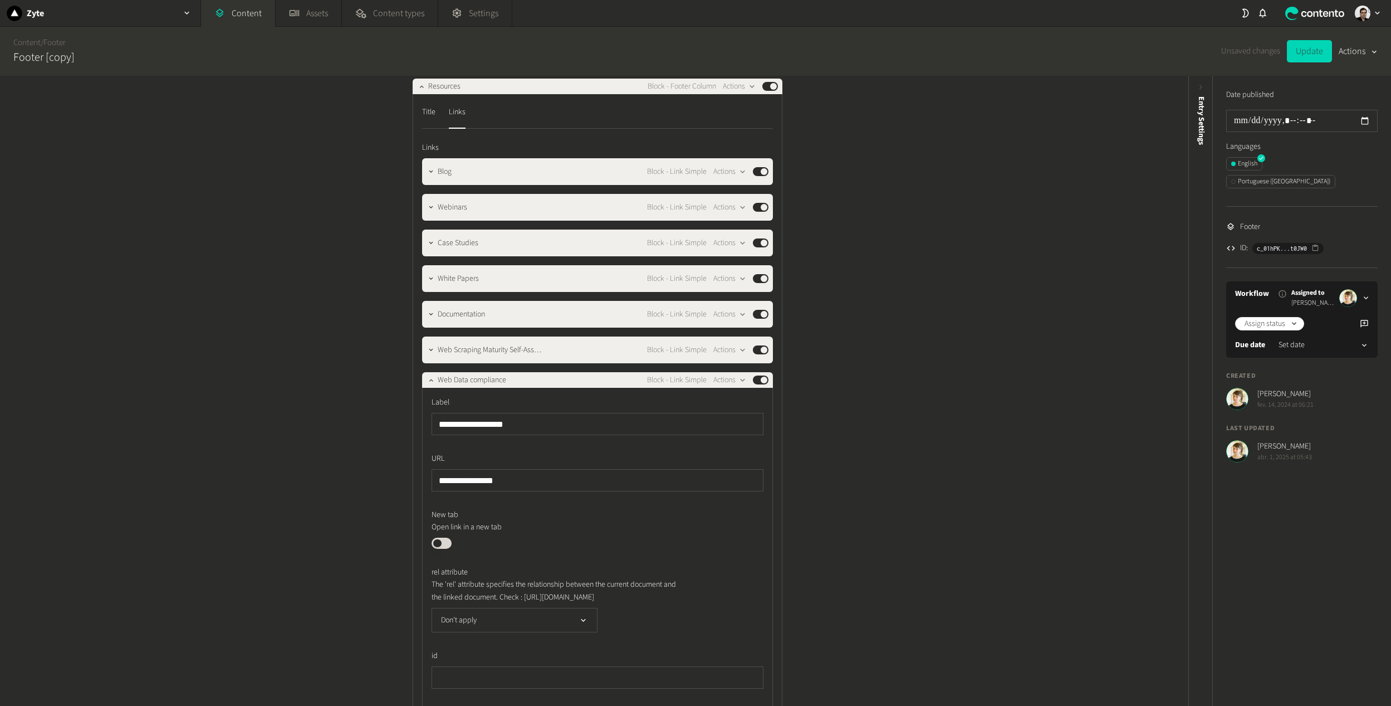
scroll to position [829, 0]
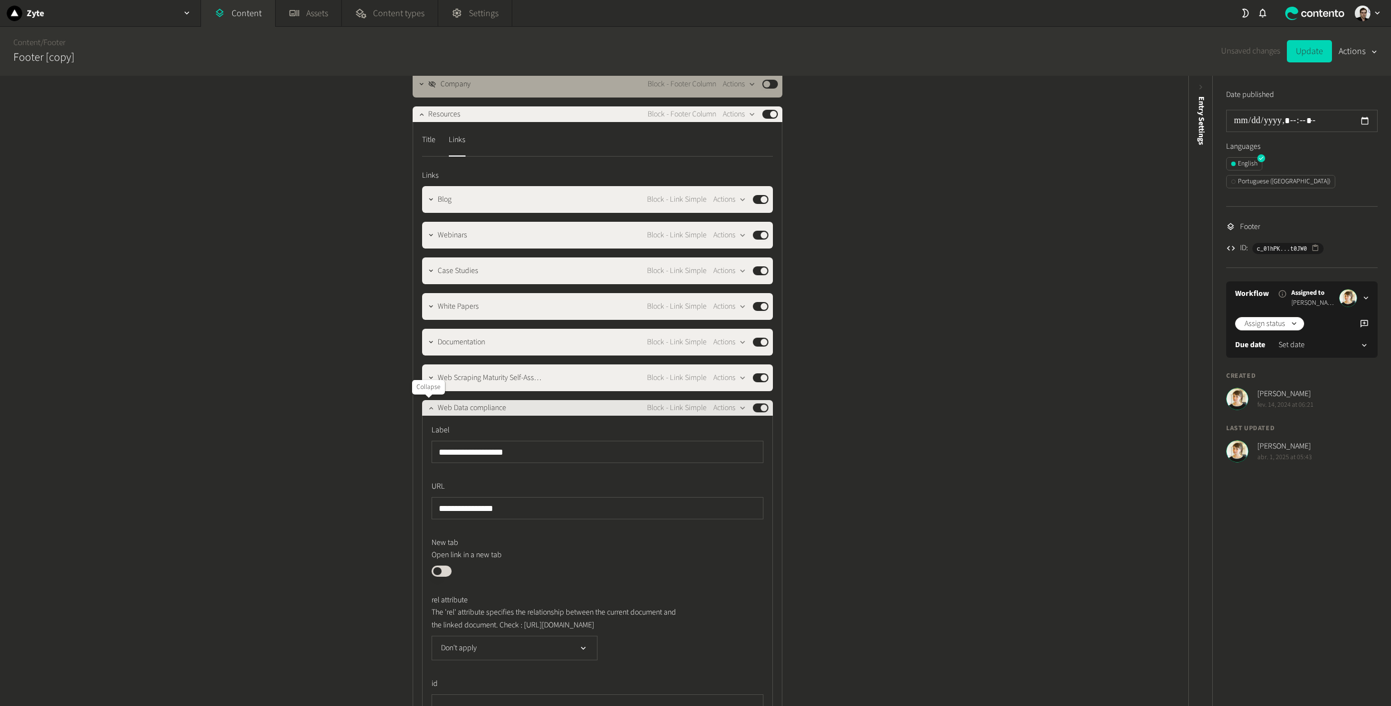
click at [427, 409] on icon "button" at bounding box center [431, 408] width 8 height 8
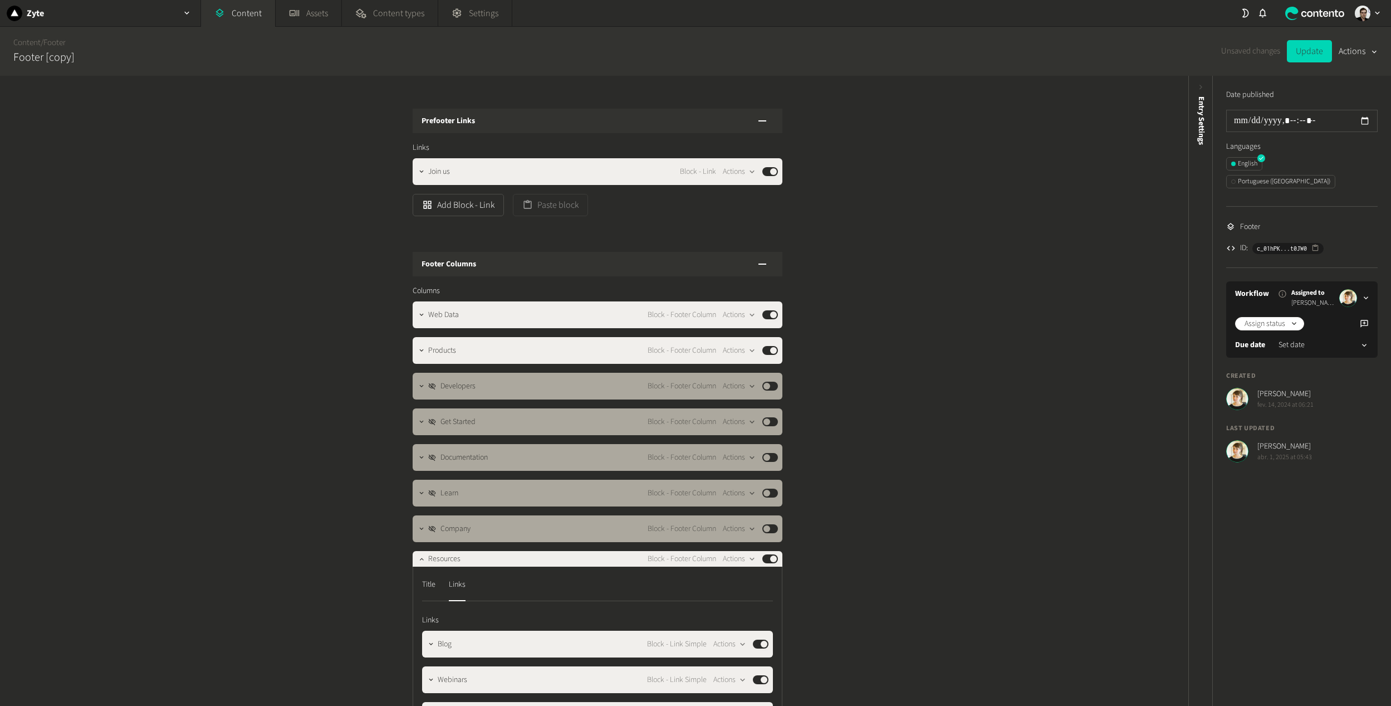
scroll to position [383, 0]
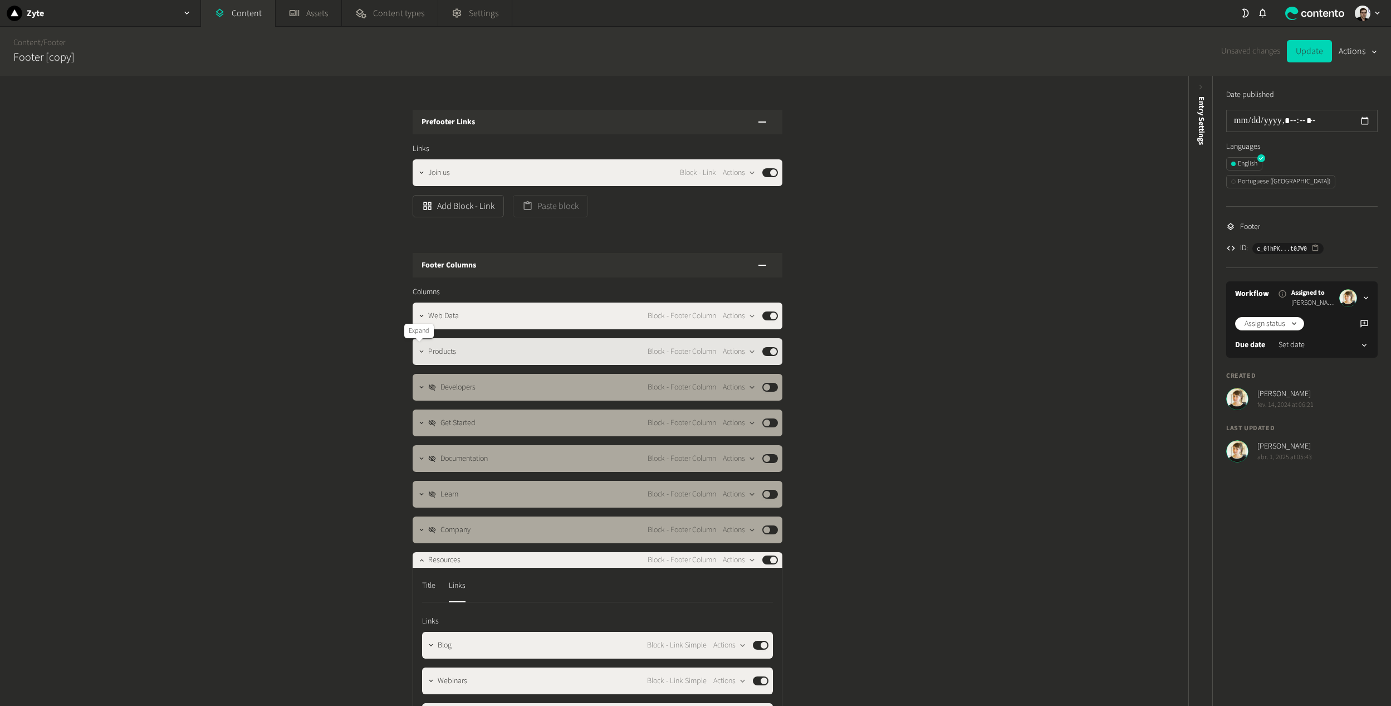
click at [419, 349] on icon "button" at bounding box center [422, 352] width 8 height 8
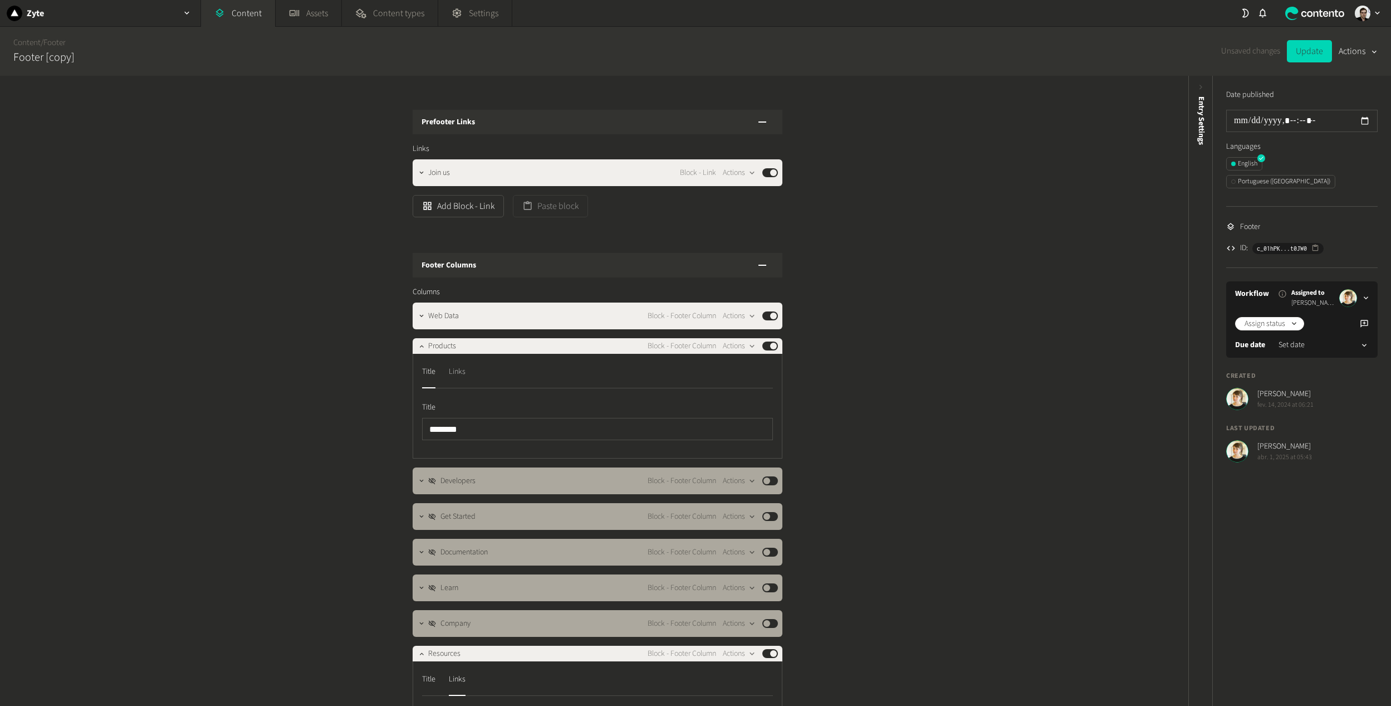
click at [457, 368] on div "Links" at bounding box center [457, 372] width 17 height 18
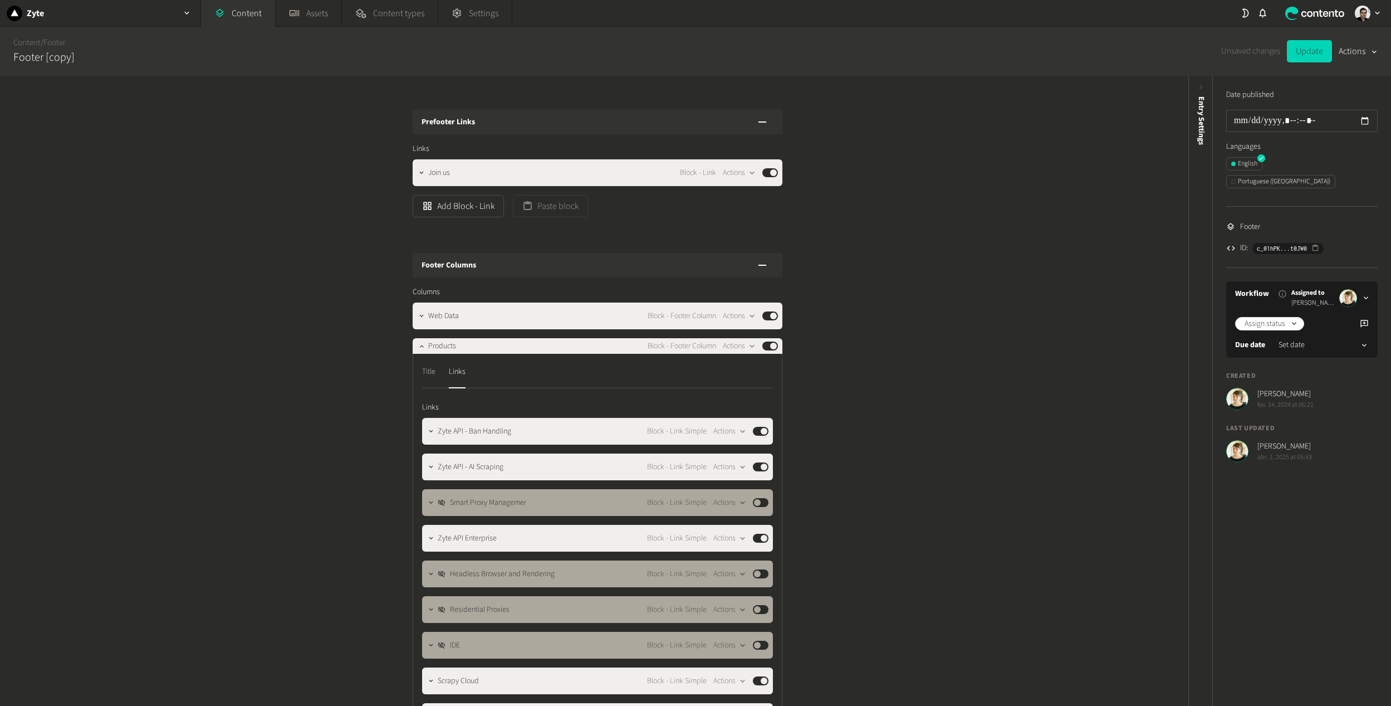
click at [426, 375] on div "Title" at bounding box center [428, 372] width 13 height 18
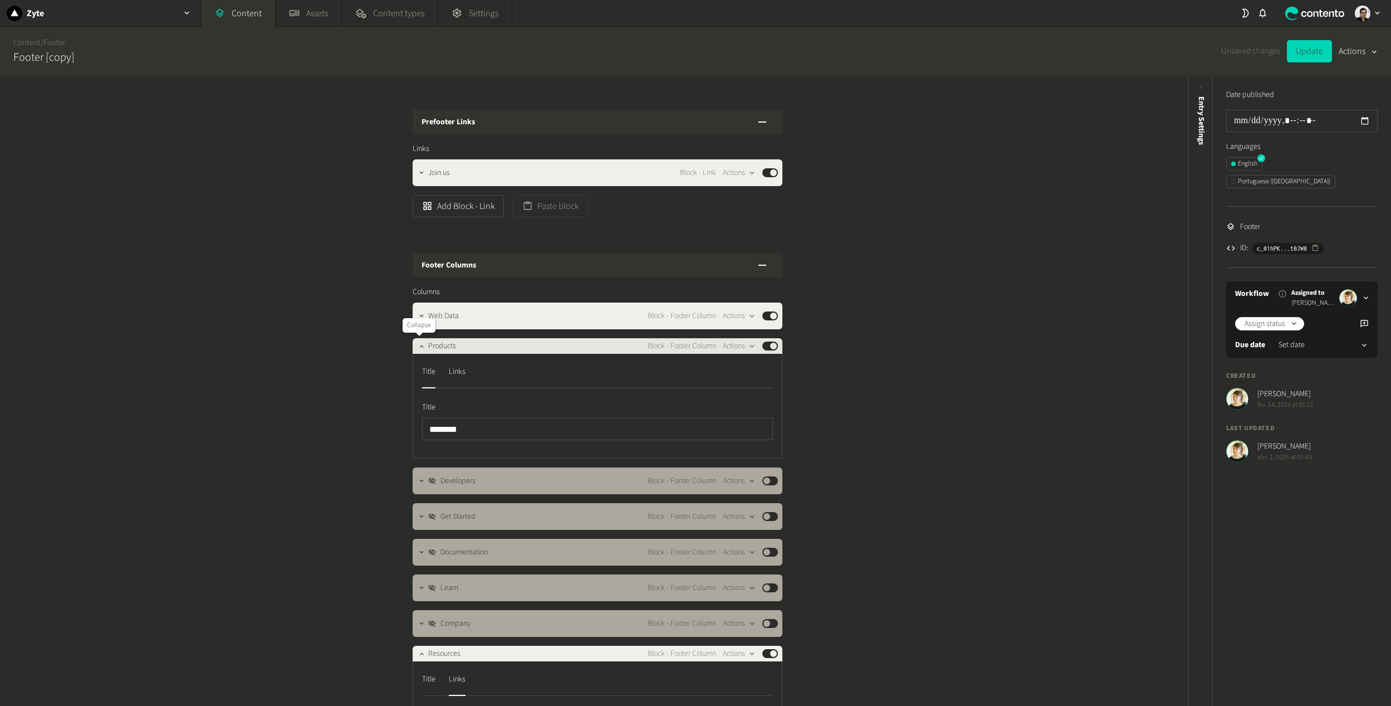
click at [415, 349] on div at bounding box center [421, 346] width 13 height 16
click at [418, 348] on icon "button" at bounding box center [422, 346] width 8 height 8
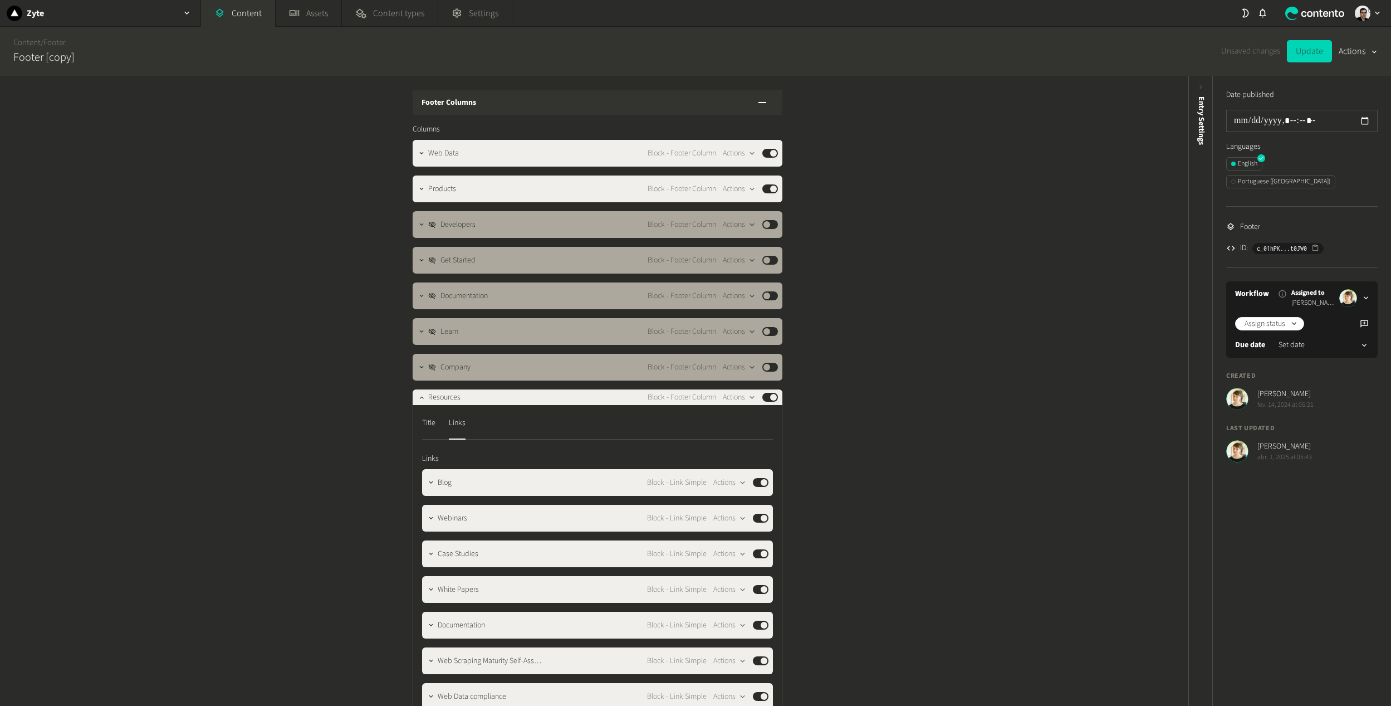
scroll to position [550, 0]
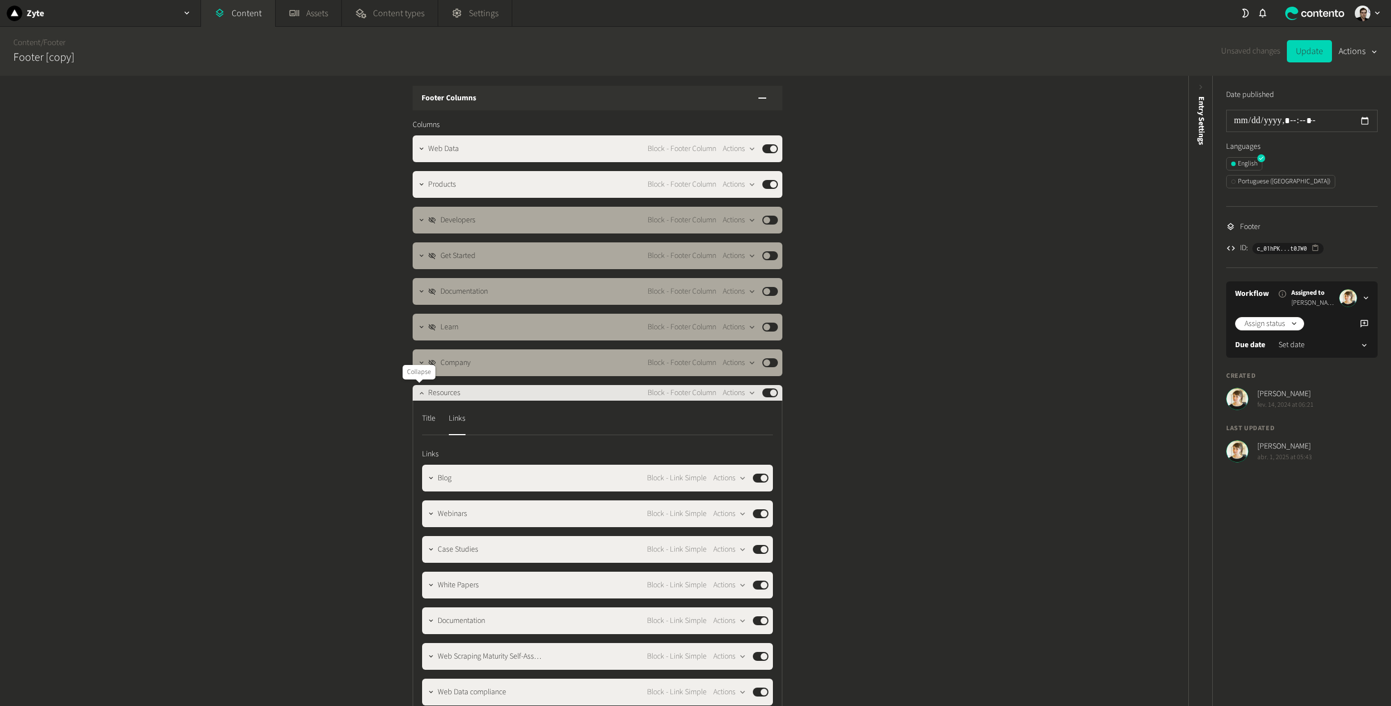
click at [419, 394] on icon "button" at bounding box center [421, 393] width 4 height 2
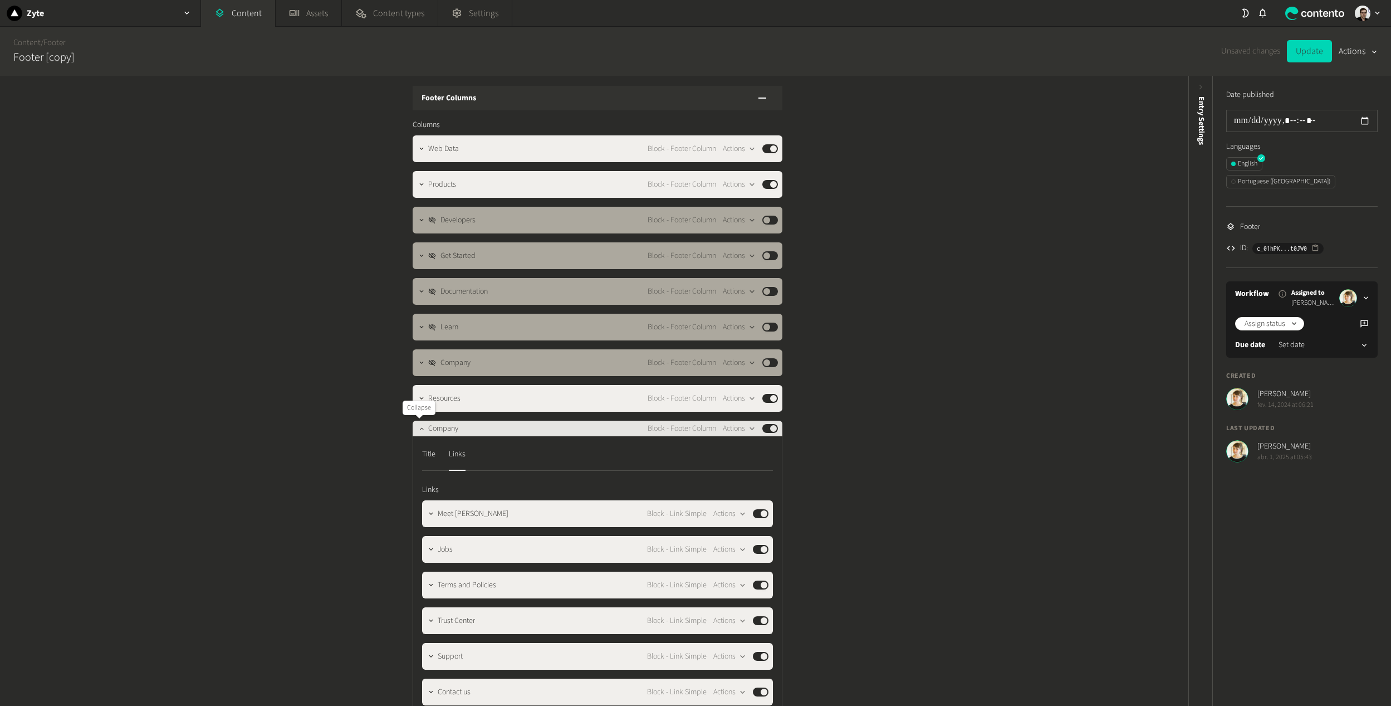
click at [419, 426] on icon "button" at bounding box center [422, 428] width 8 height 8
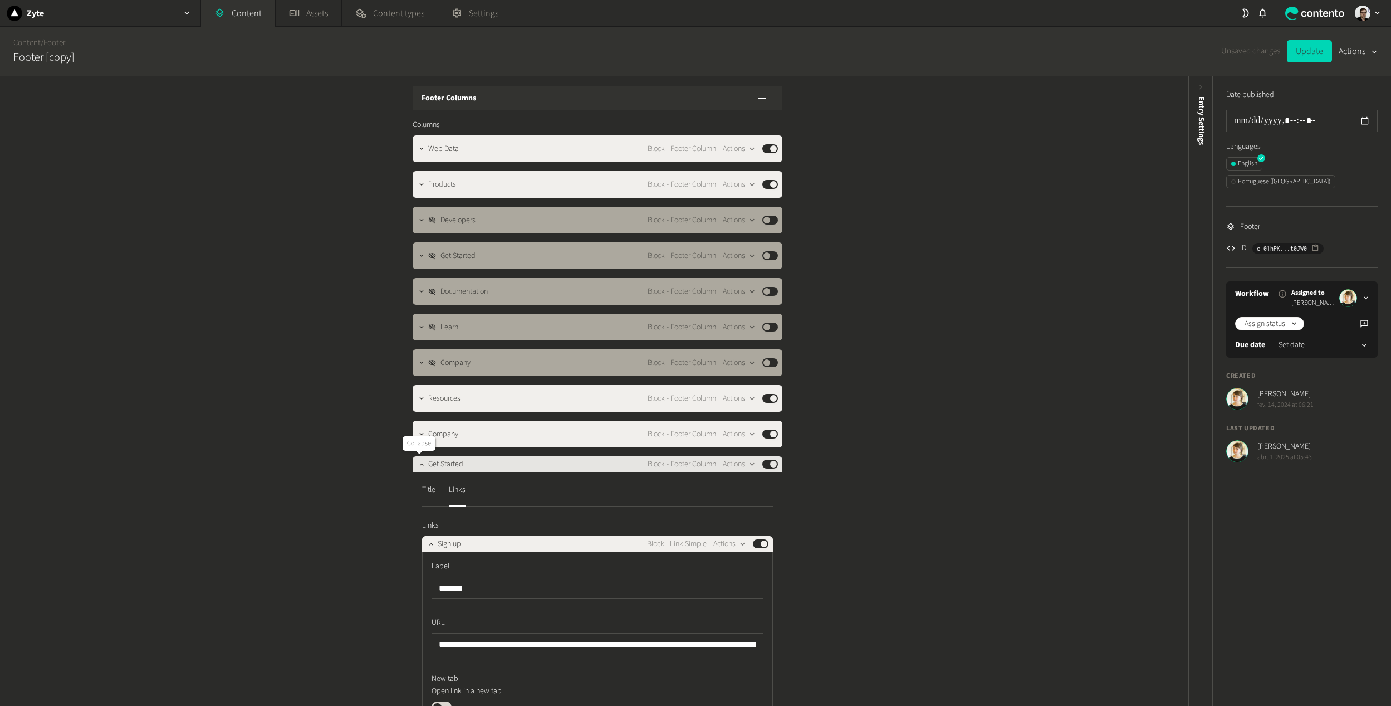
click at [421, 461] on icon "button" at bounding box center [422, 464] width 8 height 8
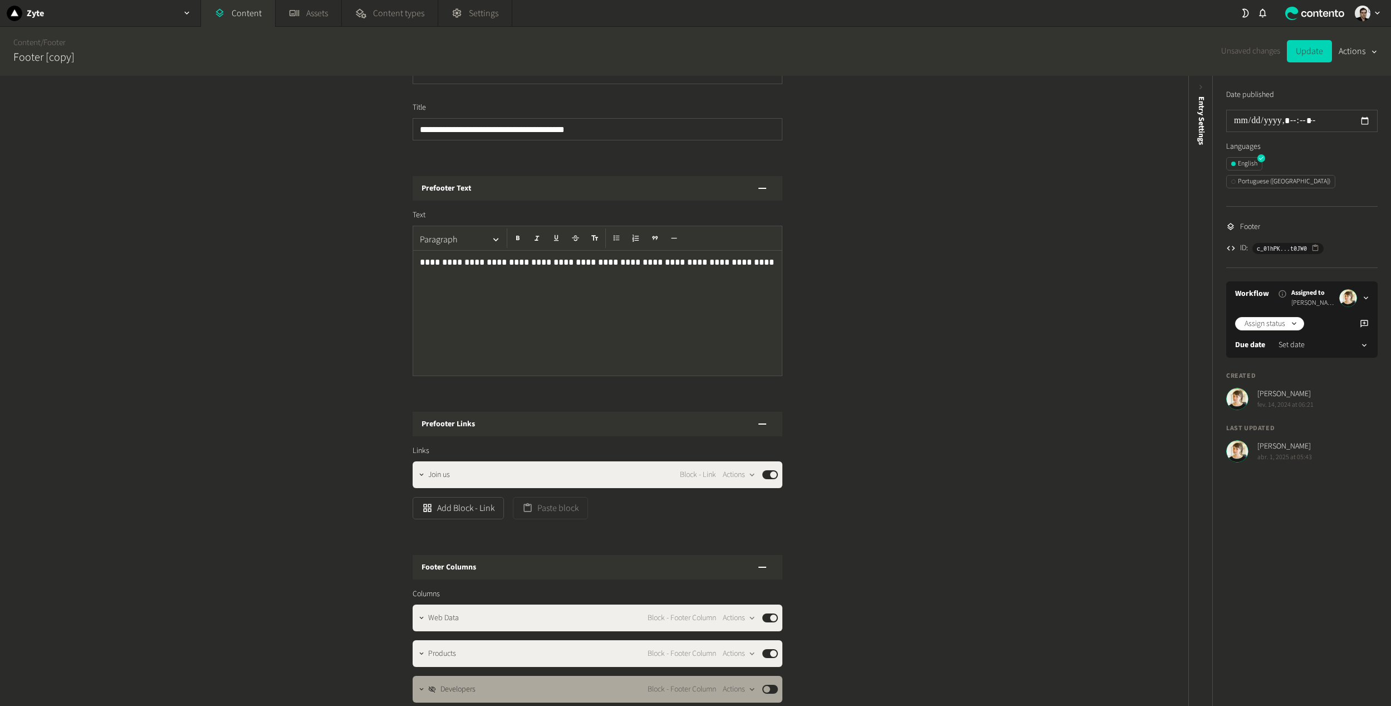
scroll to position [29, 0]
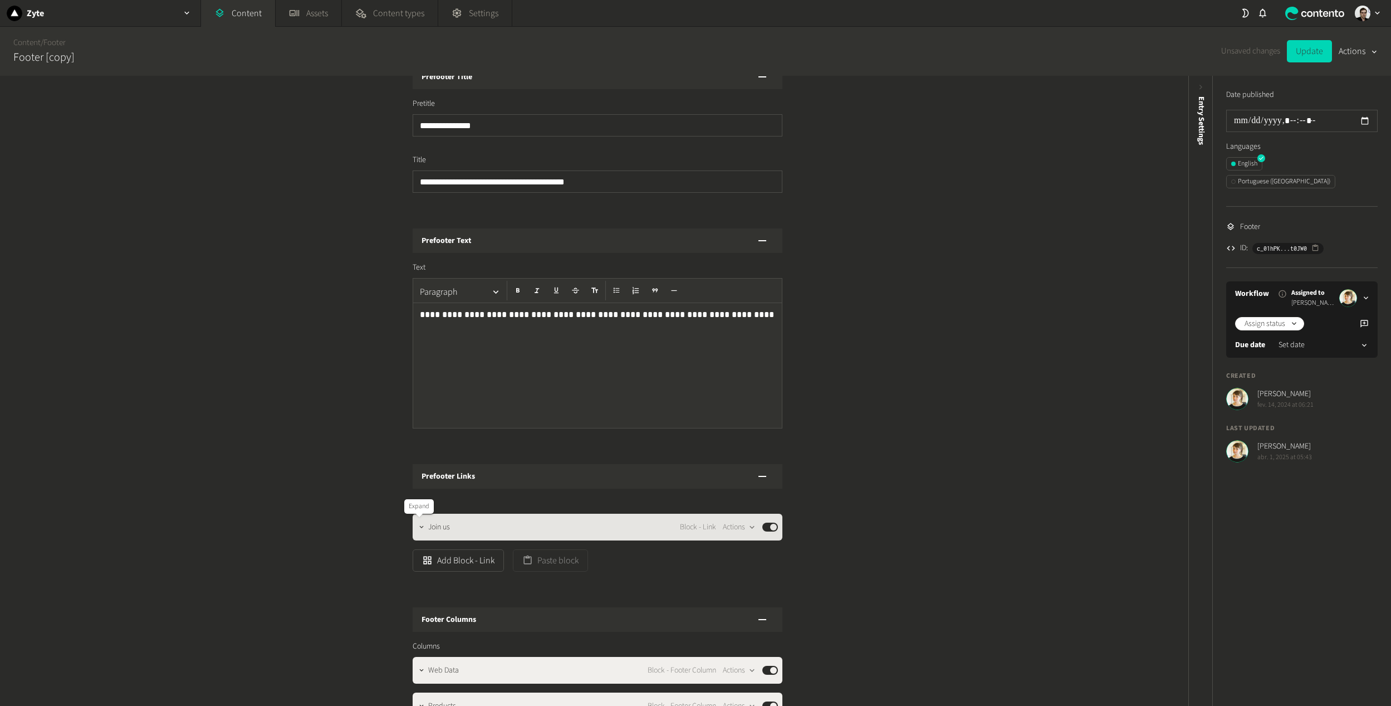
click at [418, 528] on icon "button" at bounding box center [422, 527] width 8 height 8
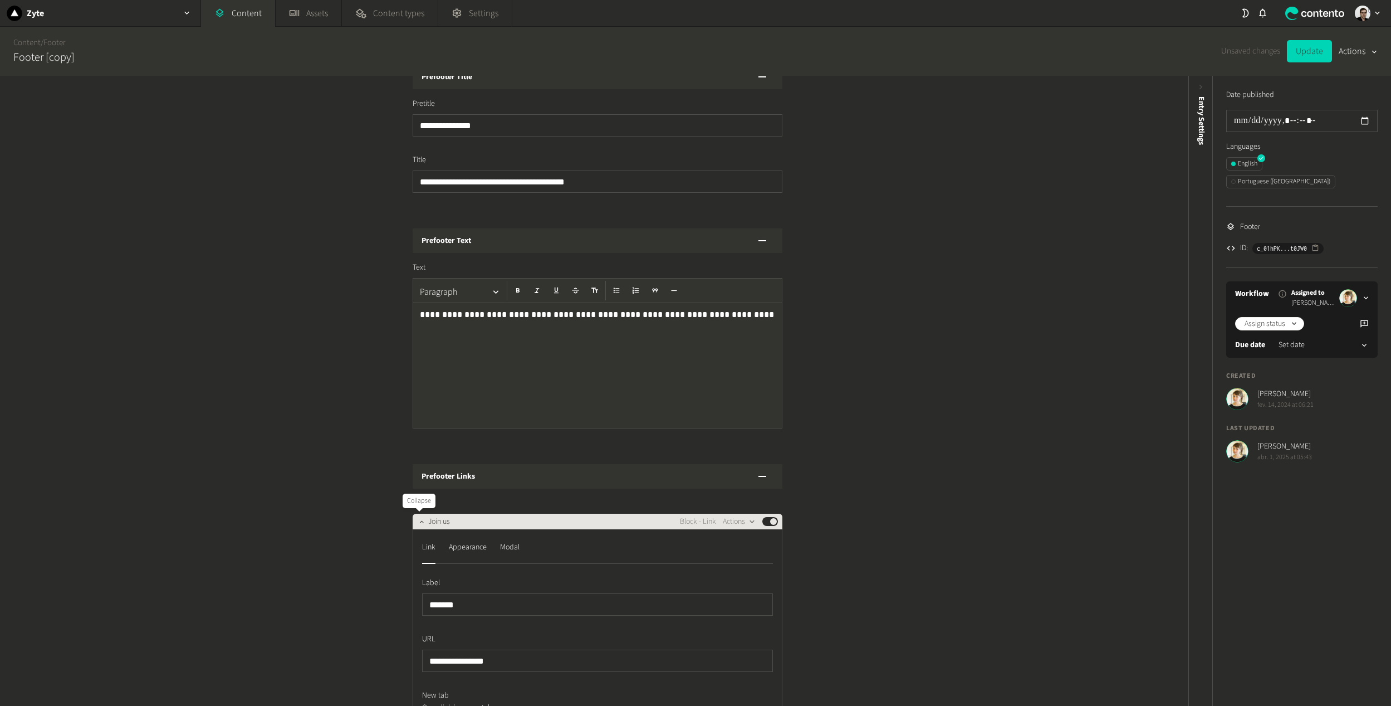
click at [418, 528] on div at bounding box center [421, 522] width 13 height 16
click at [418, 524] on icon "button" at bounding box center [422, 521] width 8 height 8
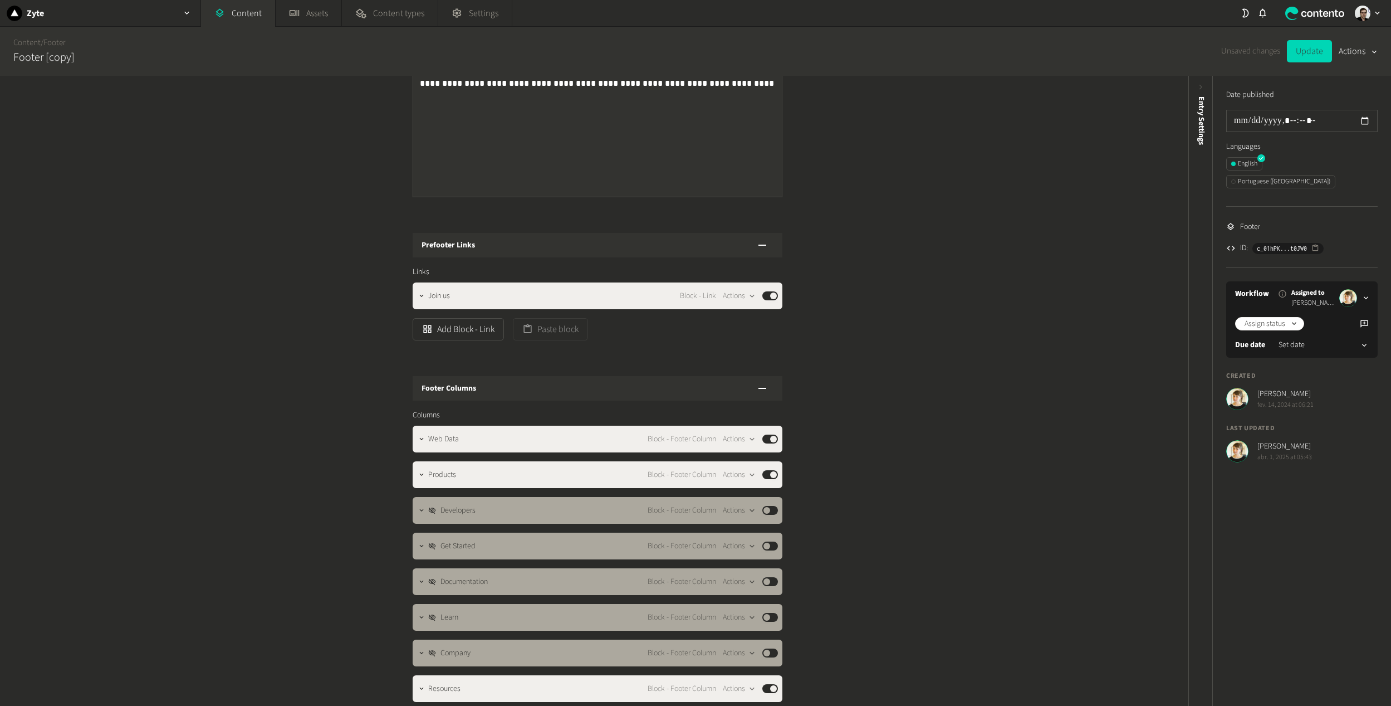
scroll to position [252, 0]
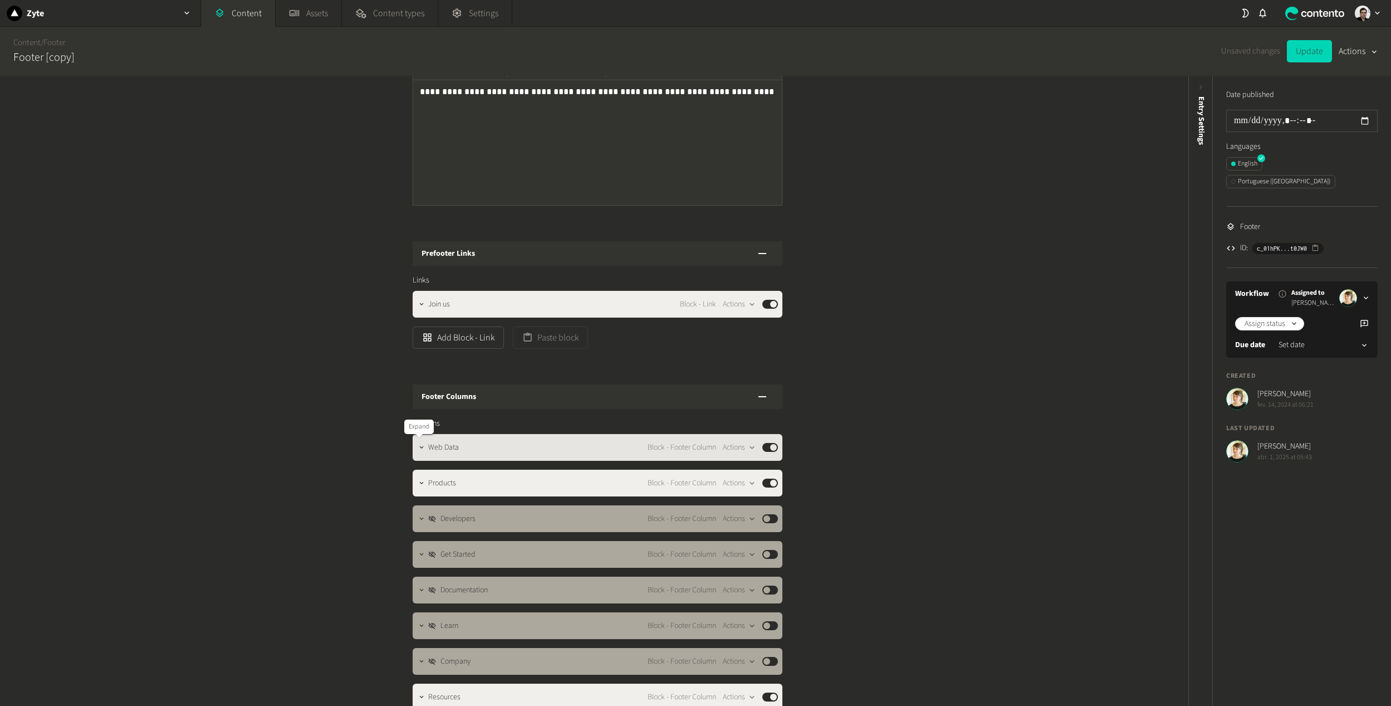
click at [422, 440] on div at bounding box center [421, 448] width 13 height 16
click at [419, 453] on div at bounding box center [421, 448] width 13 height 16
click at [418, 448] on icon "button" at bounding box center [422, 447] width 8 height 8
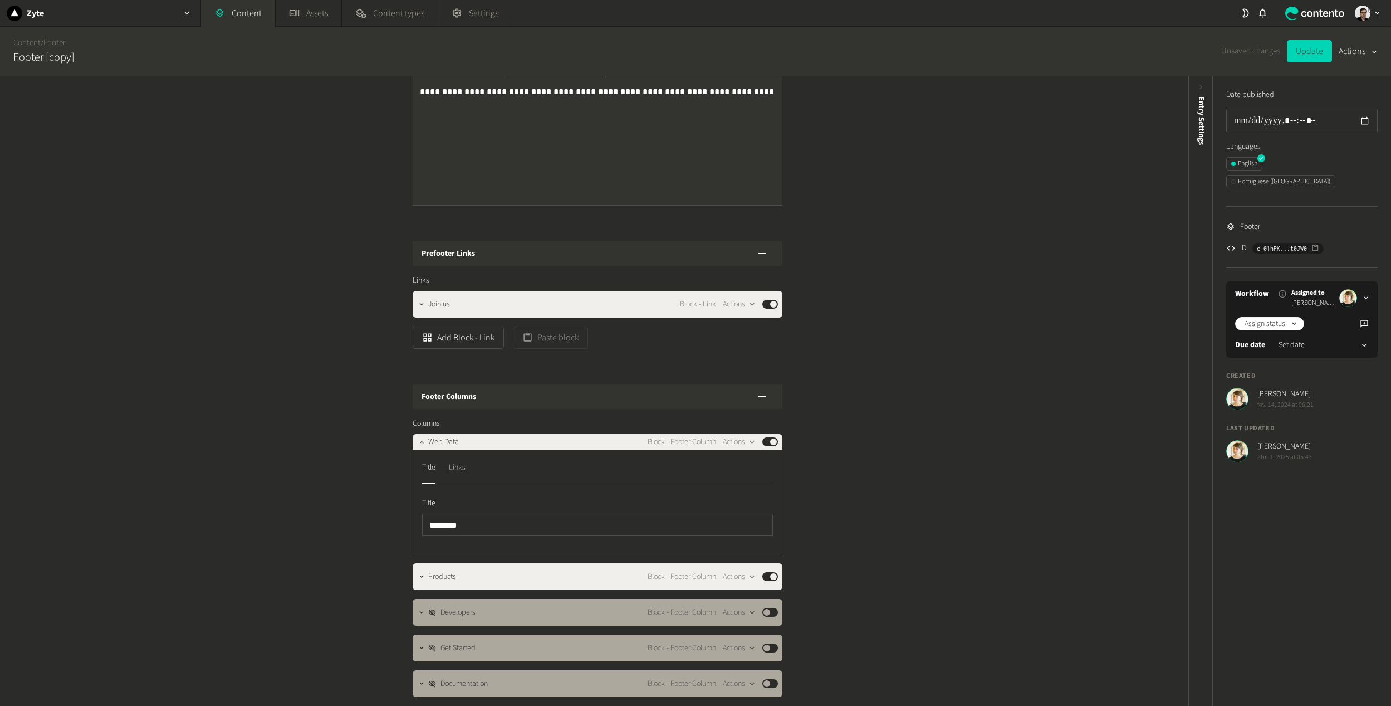
click at [453, 475] on div "Links" at bounding box center [457, 467] width 17 height 18
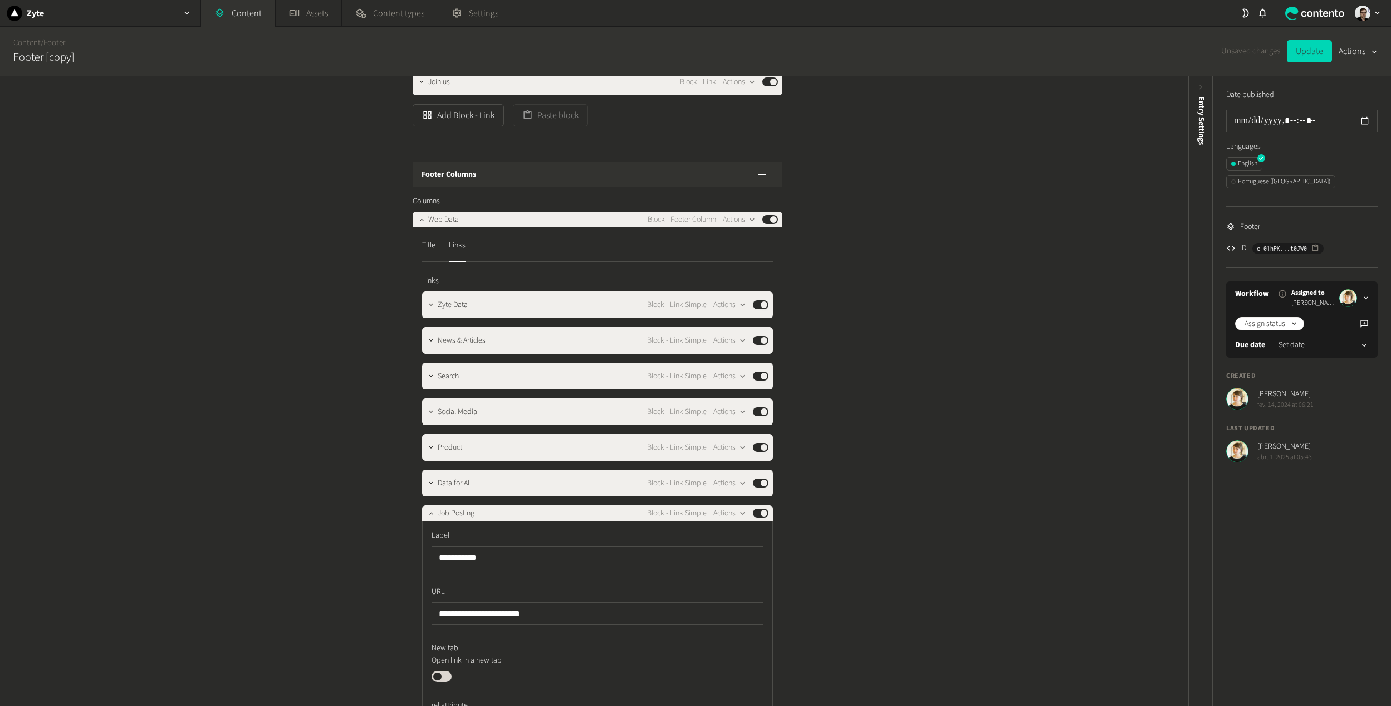
scroll to position [475, 0]
click at [427, 510] on icon "button" at bounding box center [431, 513] width 8 height 8
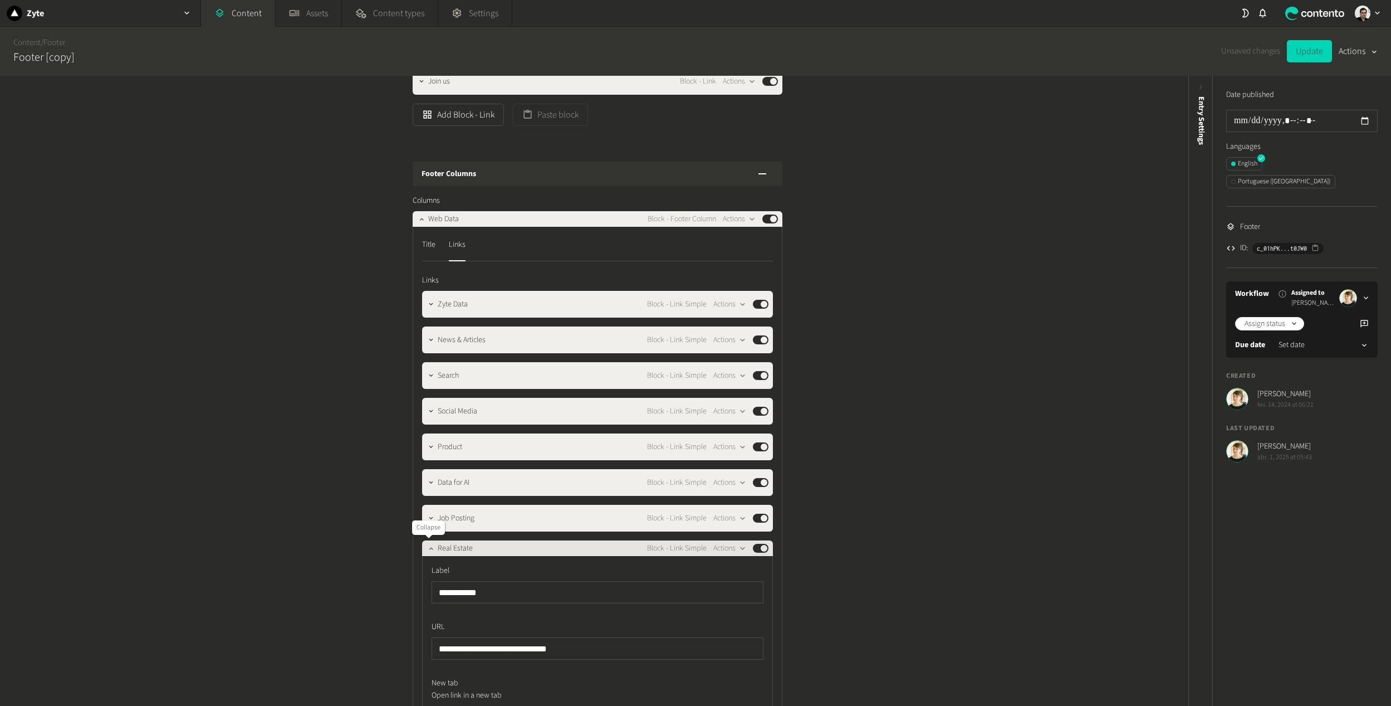
click at [427, 544] on icon "button" at bounding box center [431, 548] width 8 height 8
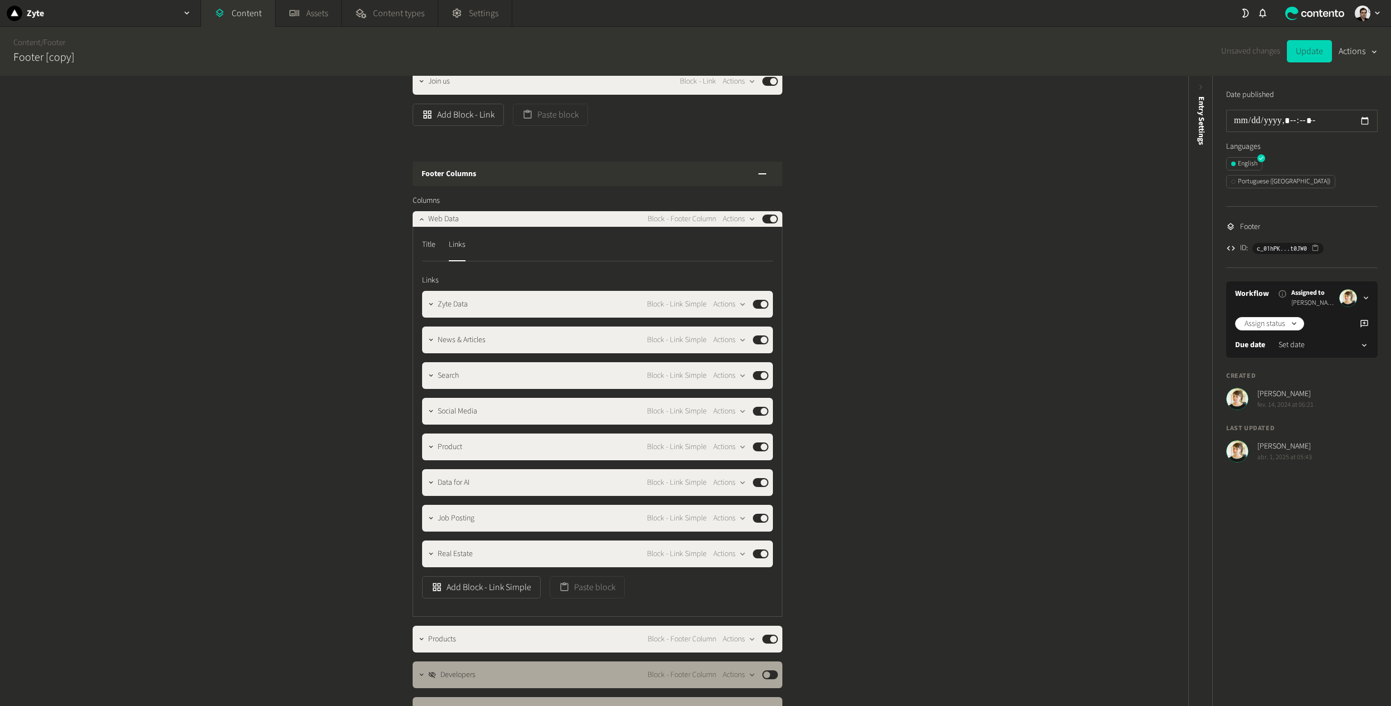
click at [433, 235] on div "Title Links Links Zyte Data Block - Link Simple Actions Published News & Articl…" at bounding box center [598, 422] width 370 height 390
click at [428, 240] on div "Title" at bounding box center [428, 245] width 13 height 18
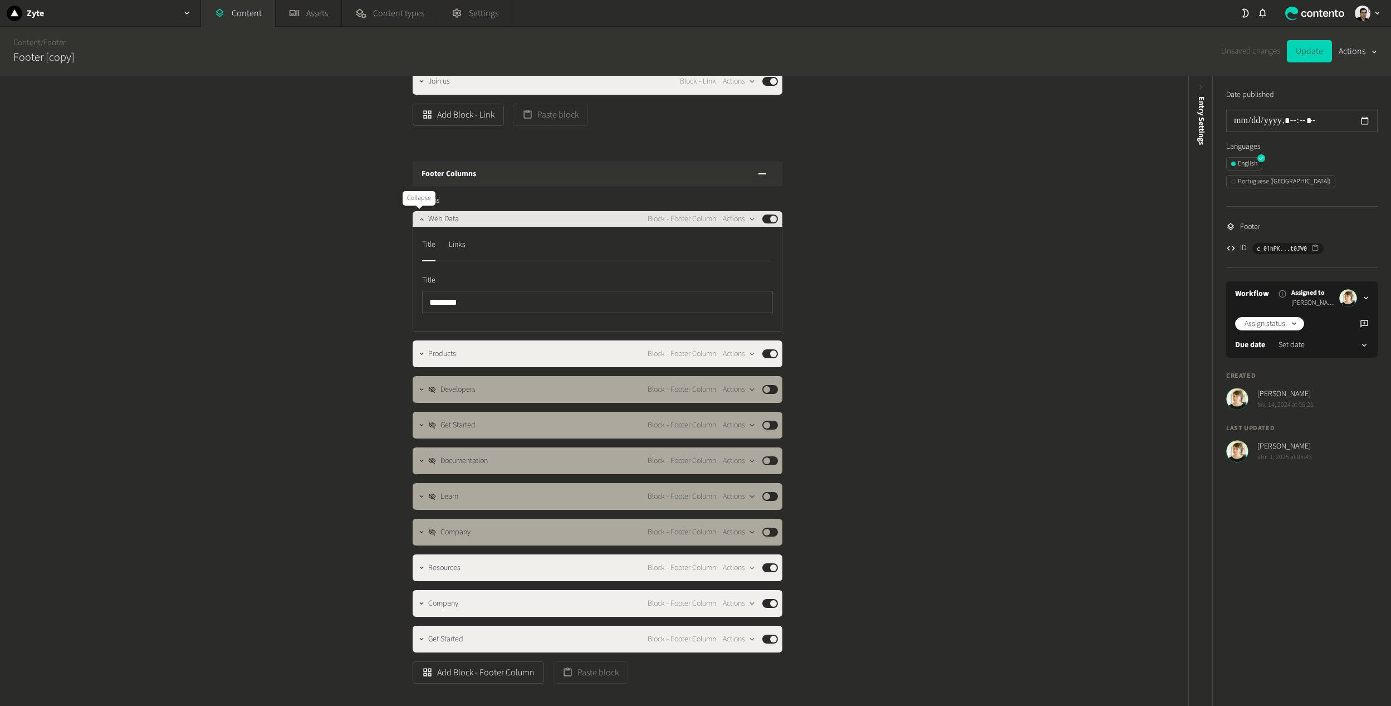
click at [416, 223] on button "button" at bounding box center [421, 217] width 13 height 13
